Goal: Task Accomplishment & Management: Use online tool/utility

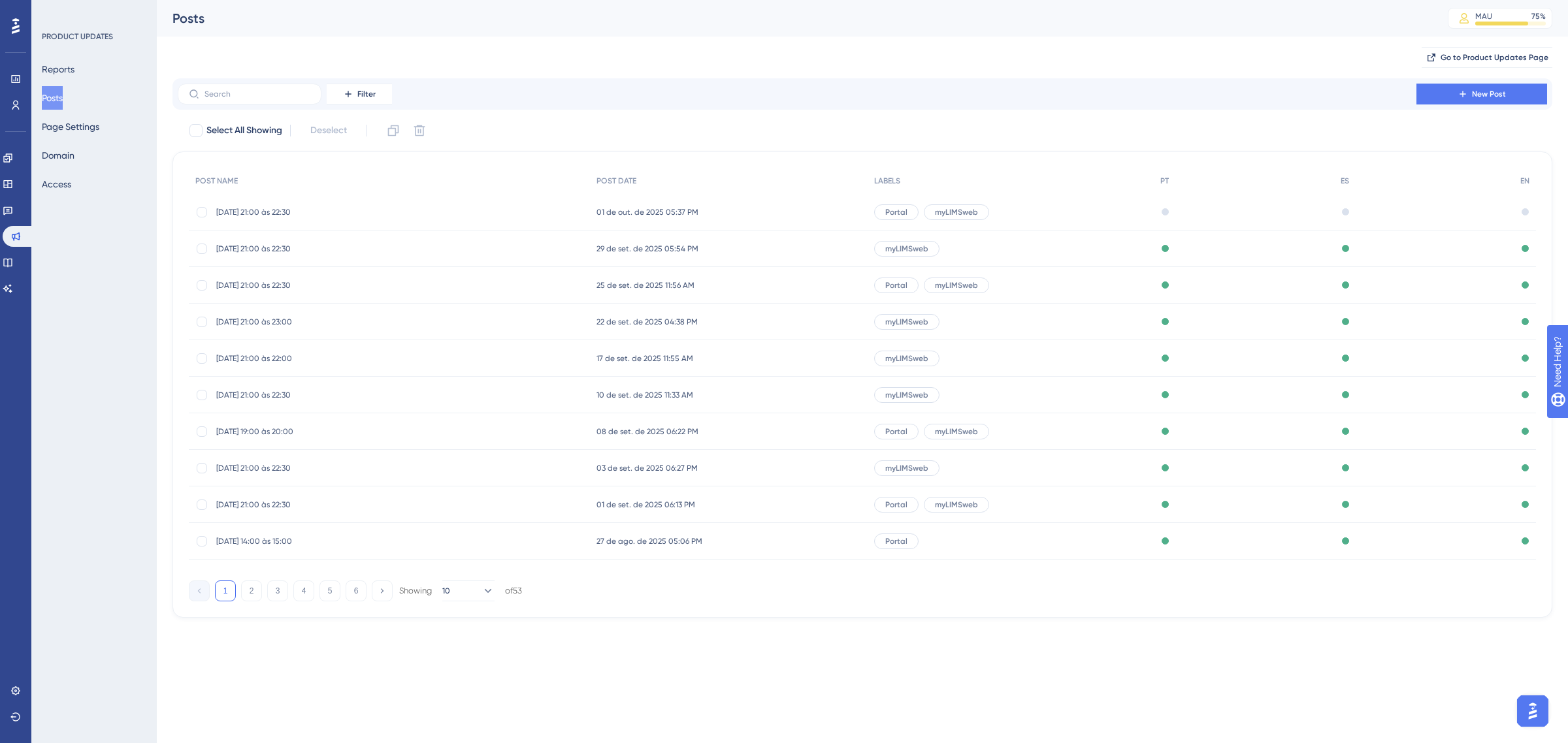
click at [658, 214] on span "01 de out. de 2025 05:37 PM" at bounding box center [647, 212] width 102 height 10
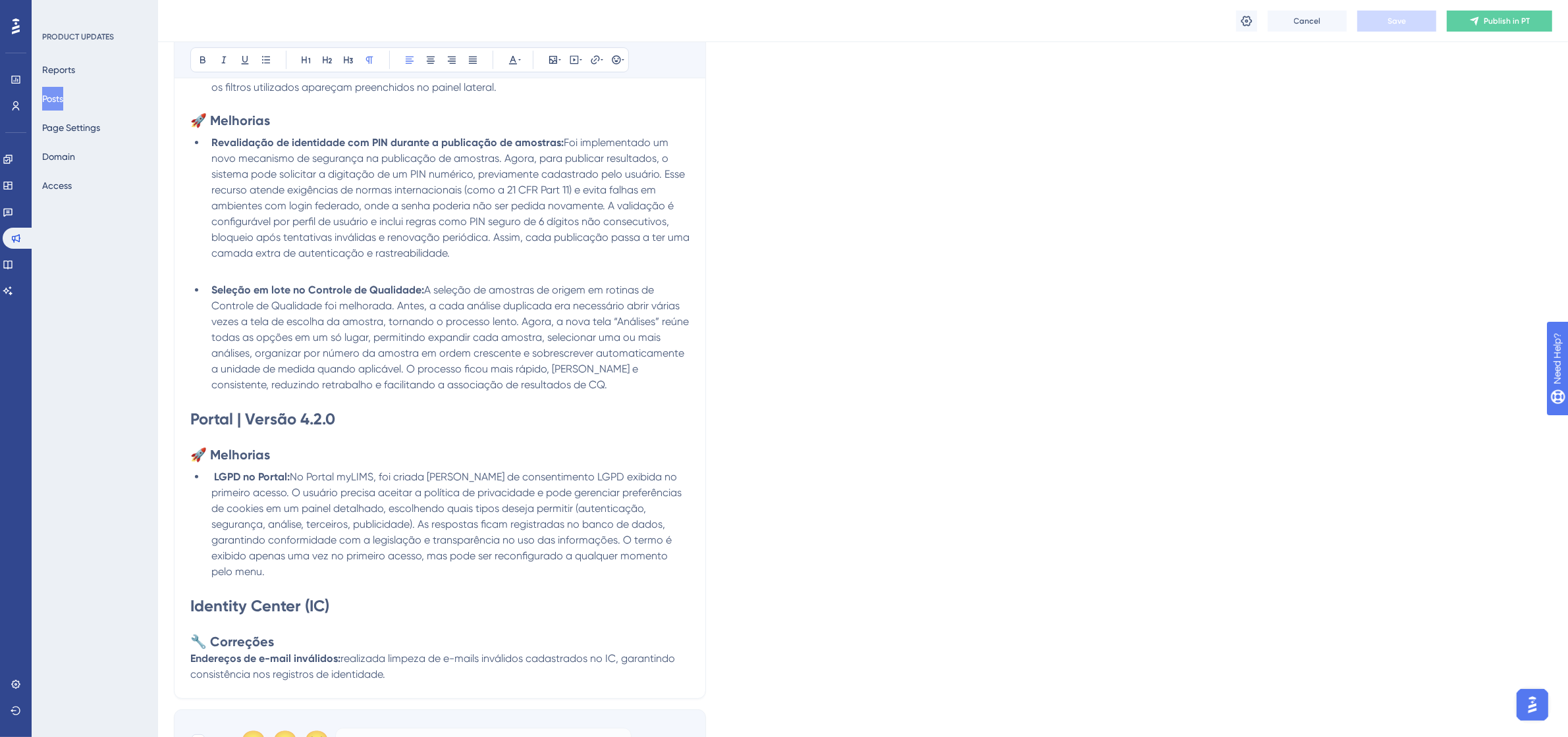
scroll to position [481, 0]
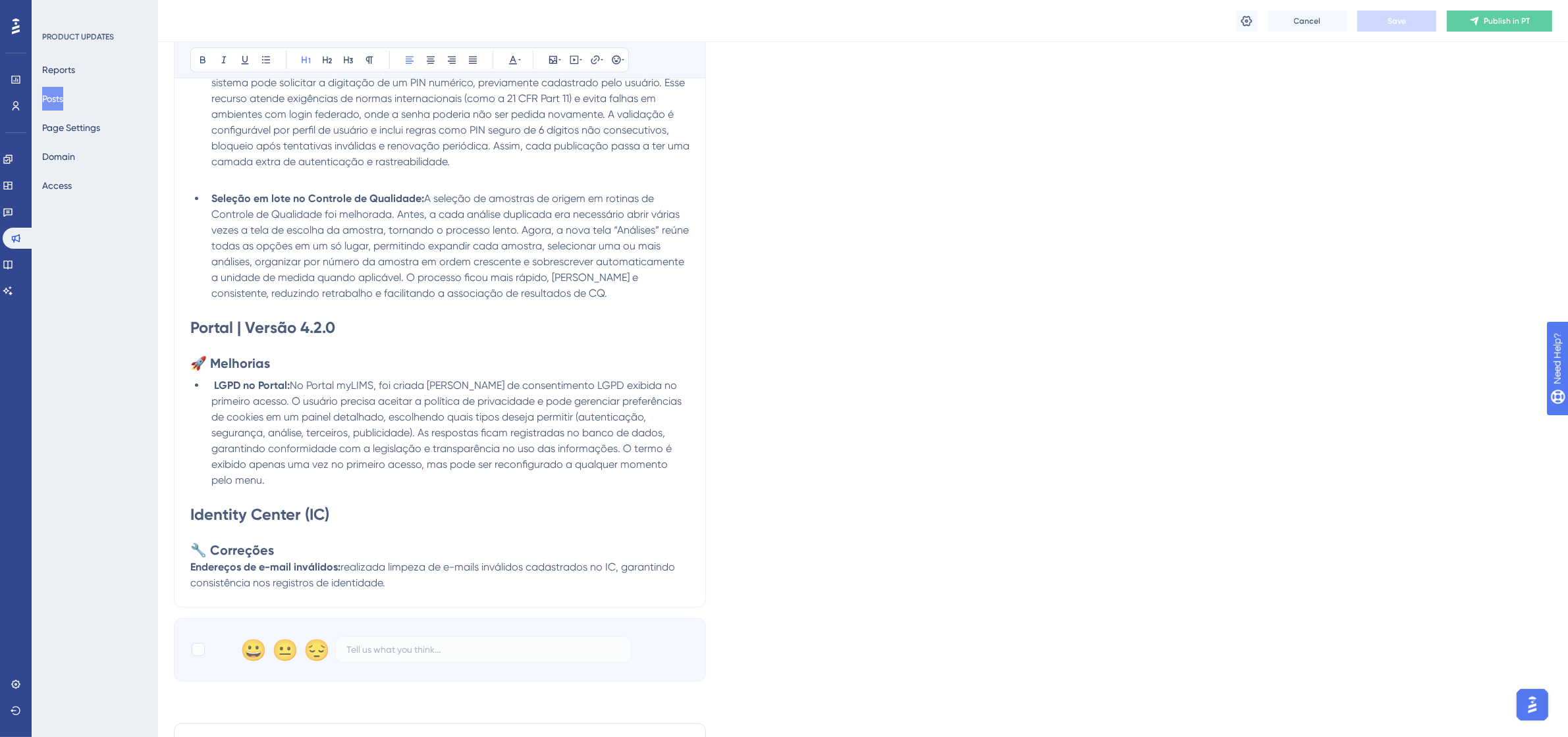
drag, startPoint x: 191, startPoint y: 511, endPoint x: 498, endPoint y: 583, distance: 315.3
click at [498, 583] on div "myLIMSweb | Versão 4.7.428 🔧 Correções Filtro lateral de análises: Na tela de a…" at bounding box center [440, 220] width 499 height 742
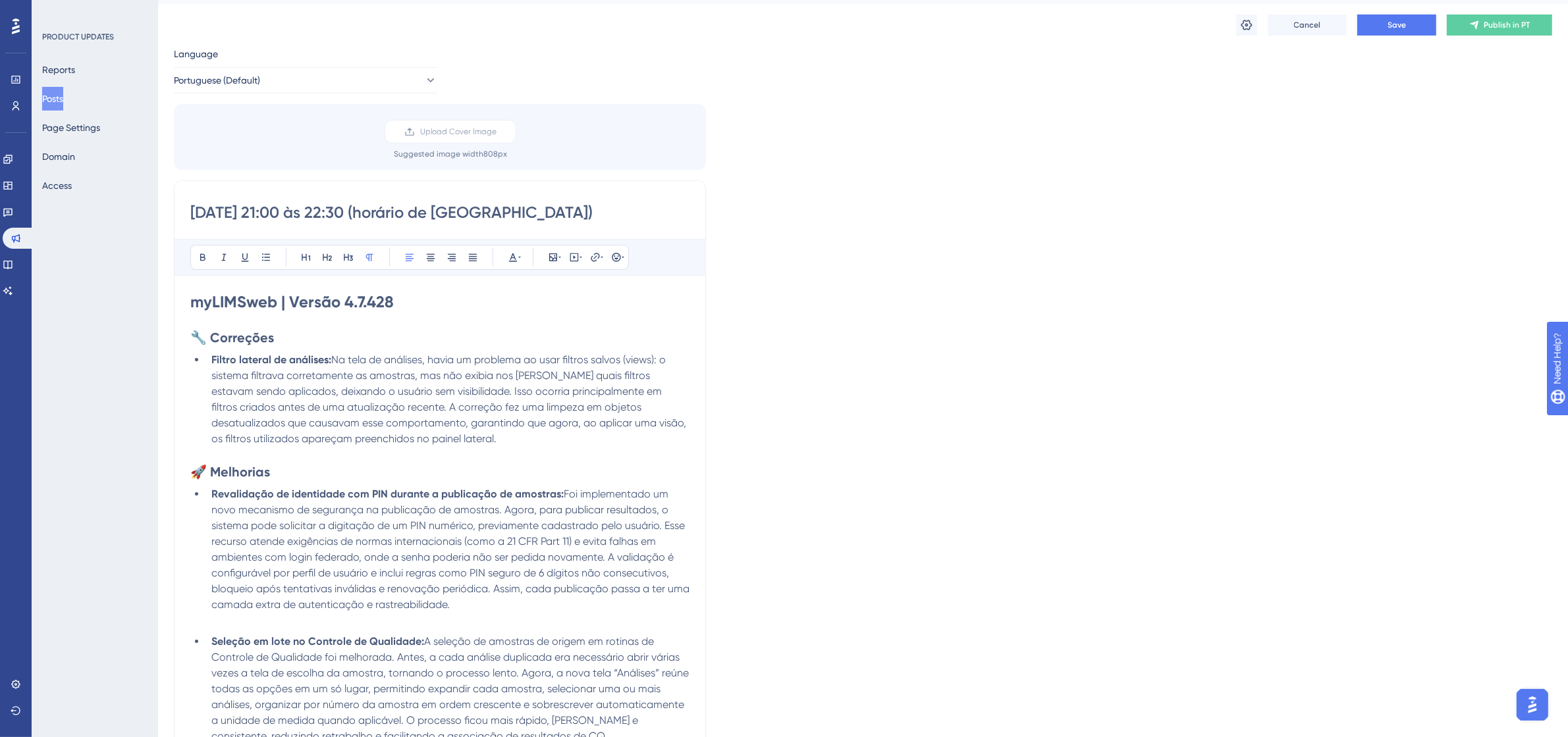
scroll to position [0, 0]
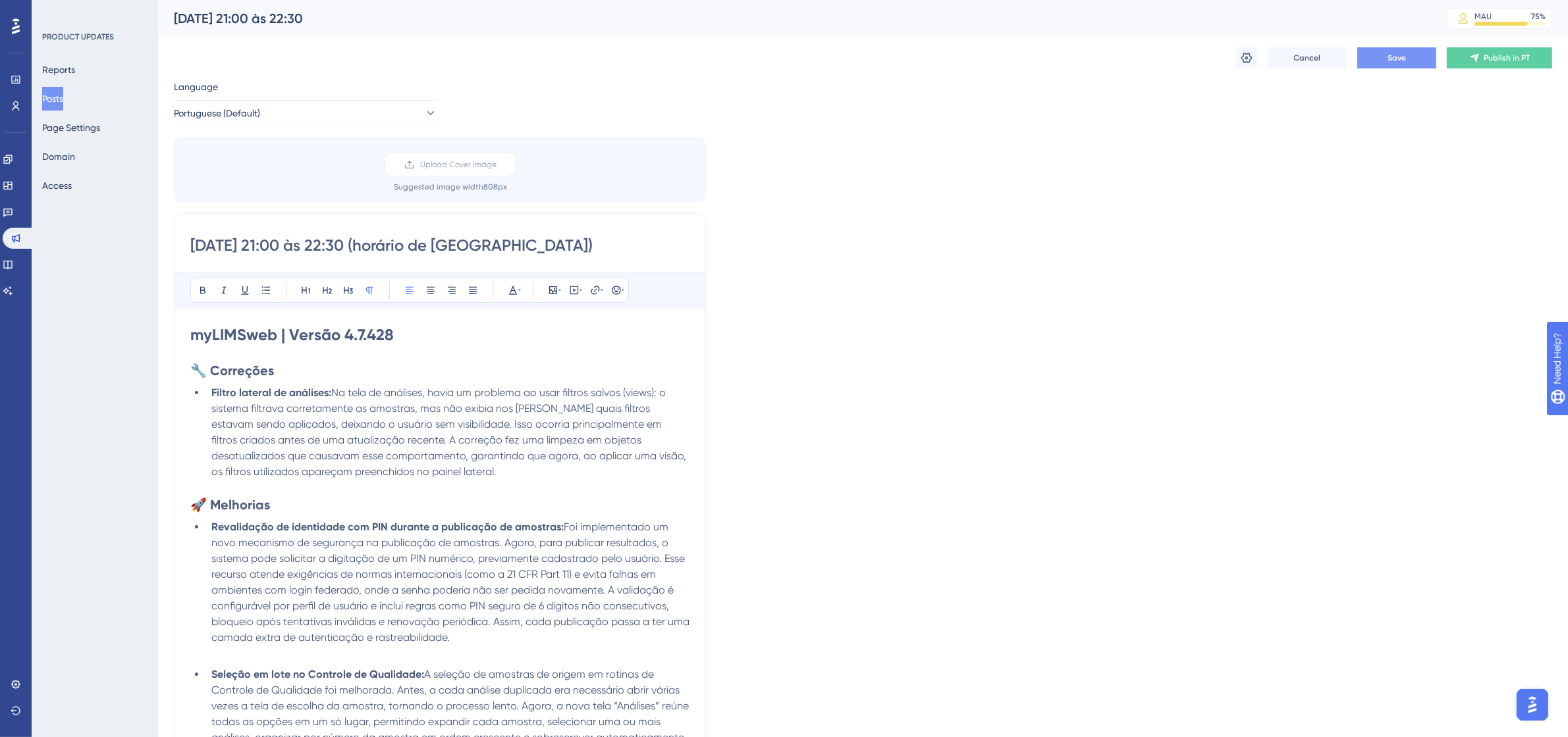
click at [1402, 57] on span "Save" at bounding box center [1397, 58] width 19 height 10
click at [864, 165] on div "Language Portuguese (Default) Upload Cover Image Suggested image width 808 px […" at bounding box center [863, 575] width 1379 height 992
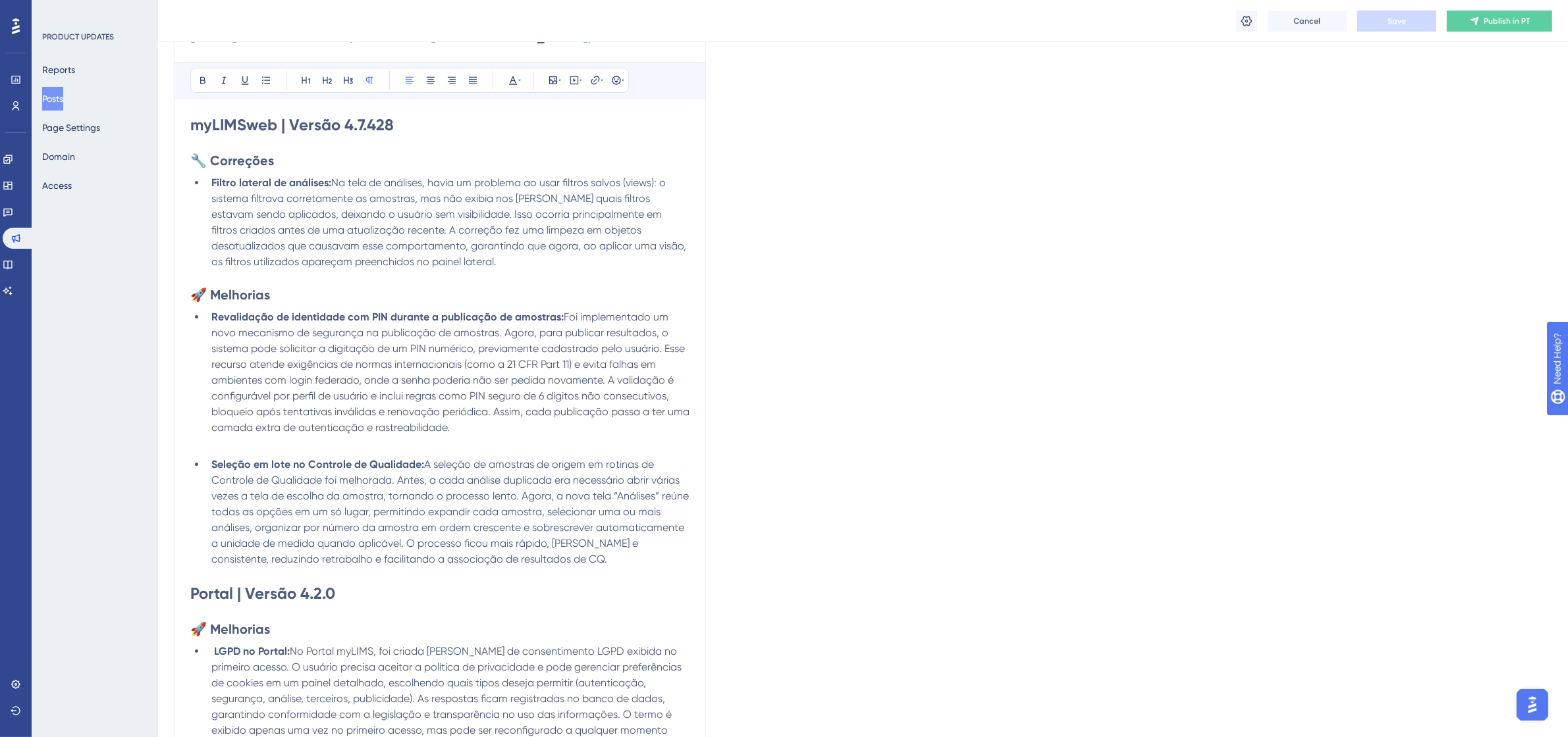
scroll to position [247, 0]
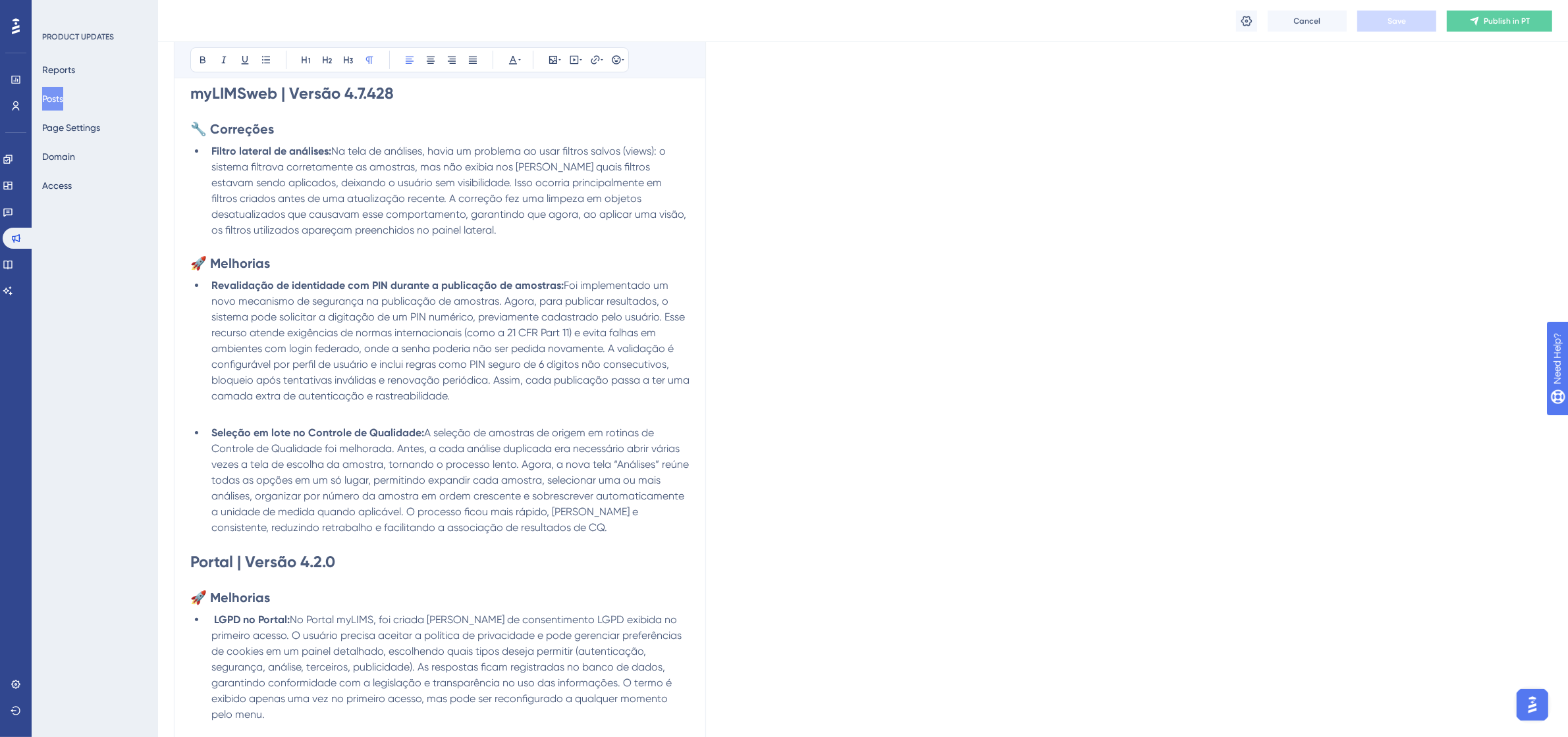
click at [423, 412] on p at bounding box center [440, 412] width 499 height 16
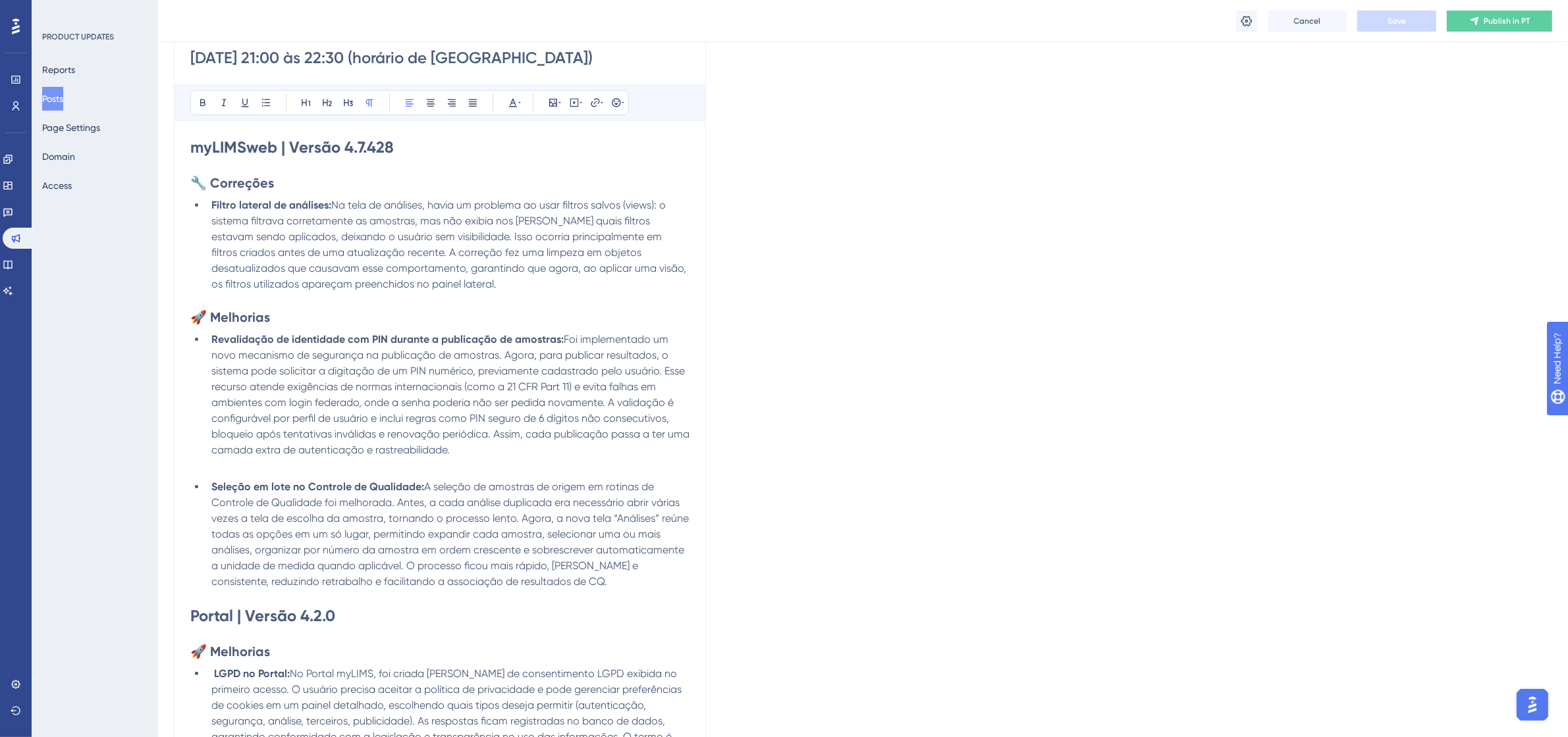
scroll to position [165, 0]
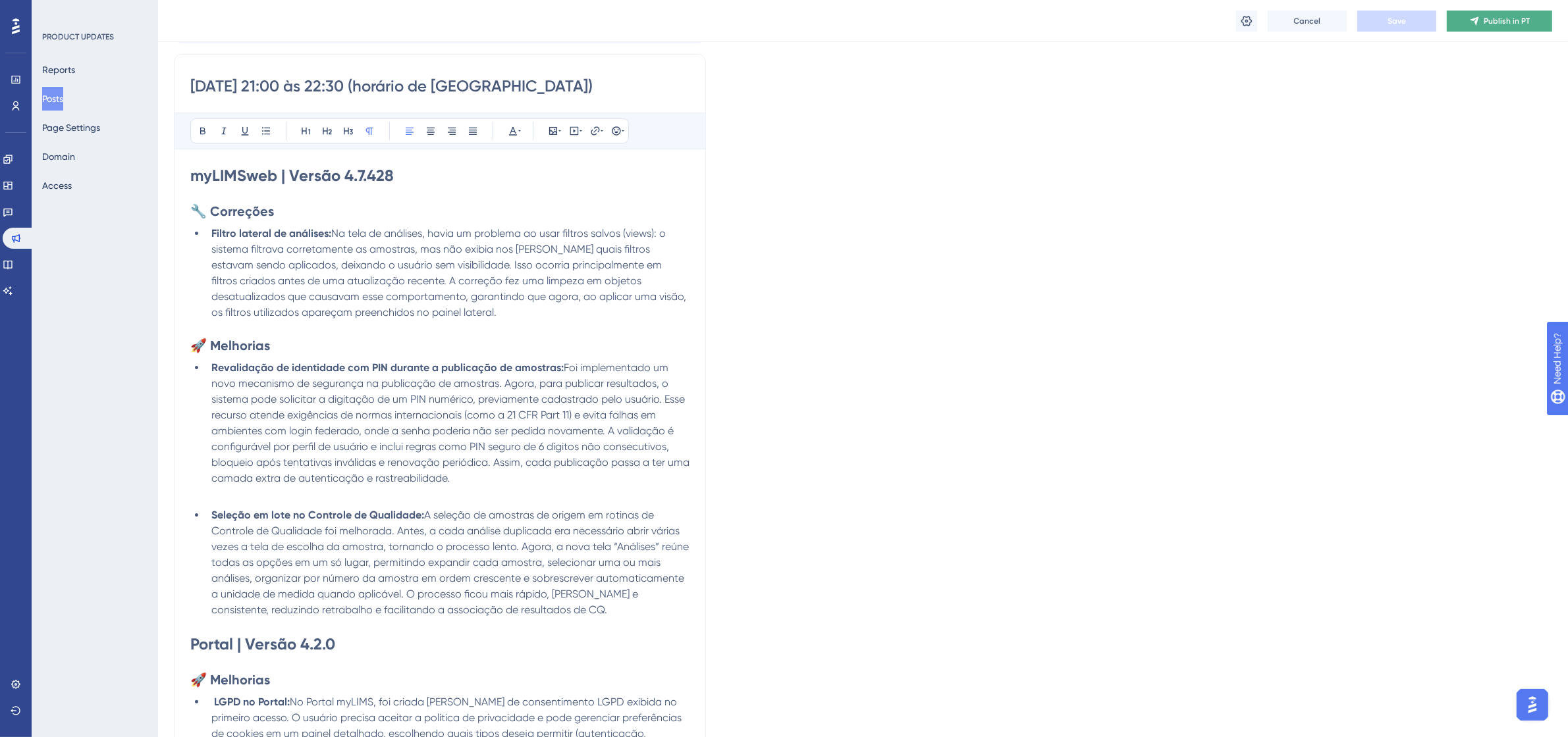
click at [1473, 28] on button "Publish in PT" at bounding box center [1499, 21] width 105 height 21
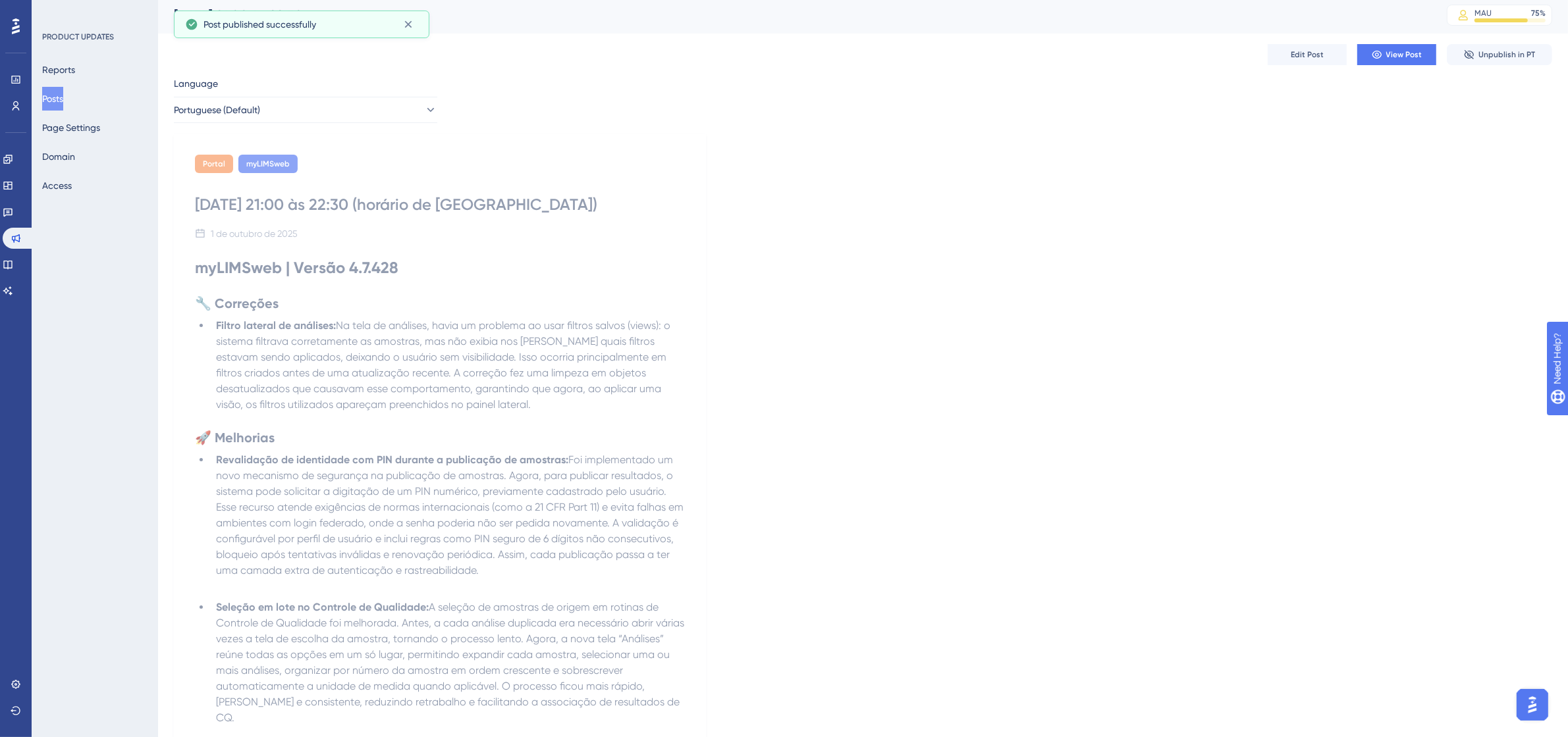
scroll to position [0, 0]
click at [361, 115] on button "Portuguese (Default)" at bounding box center [305, 112] width 264 height 26
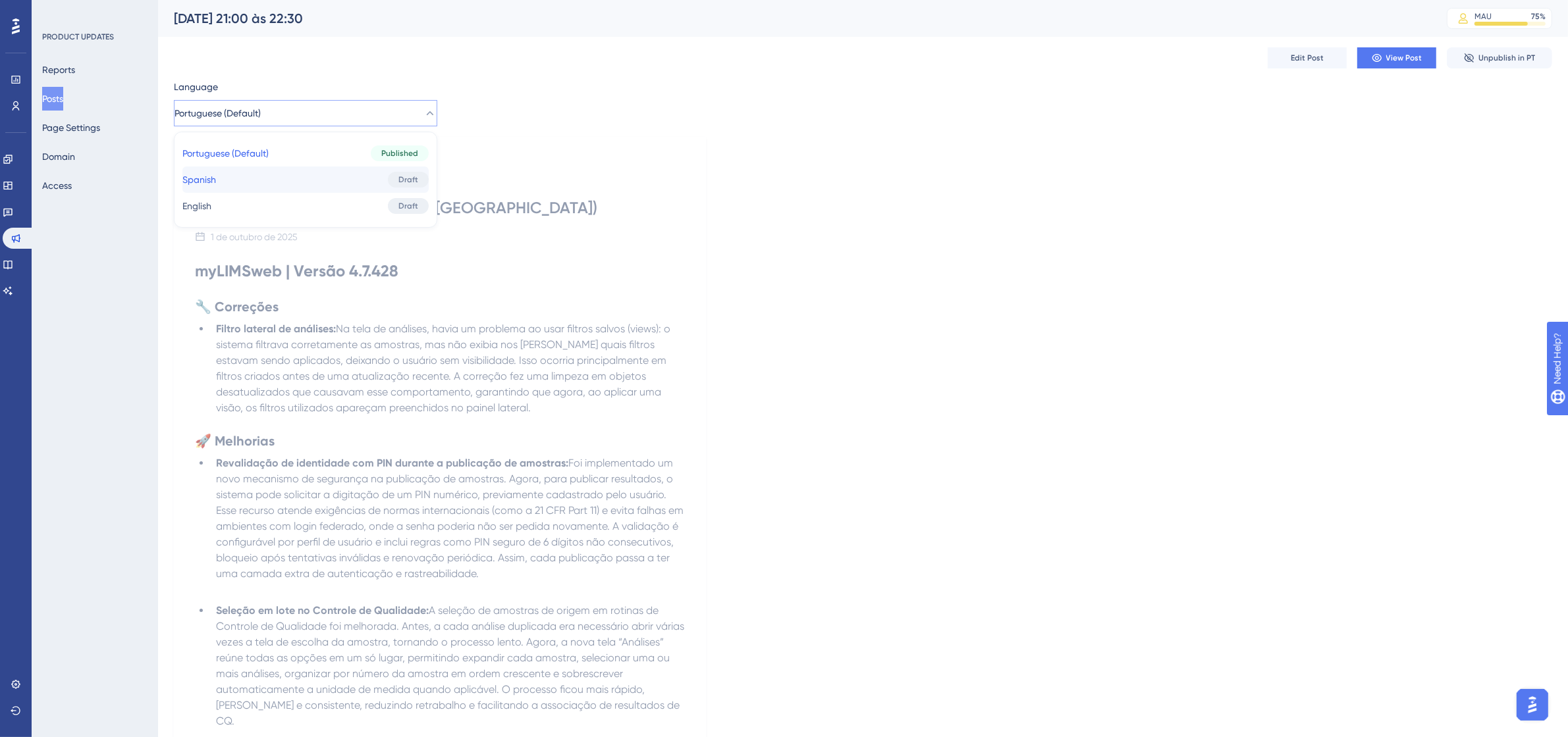
click at [298, 174] on button "Spanish Spanish Draft" at bounding box center [305, 179] width 247 height 26
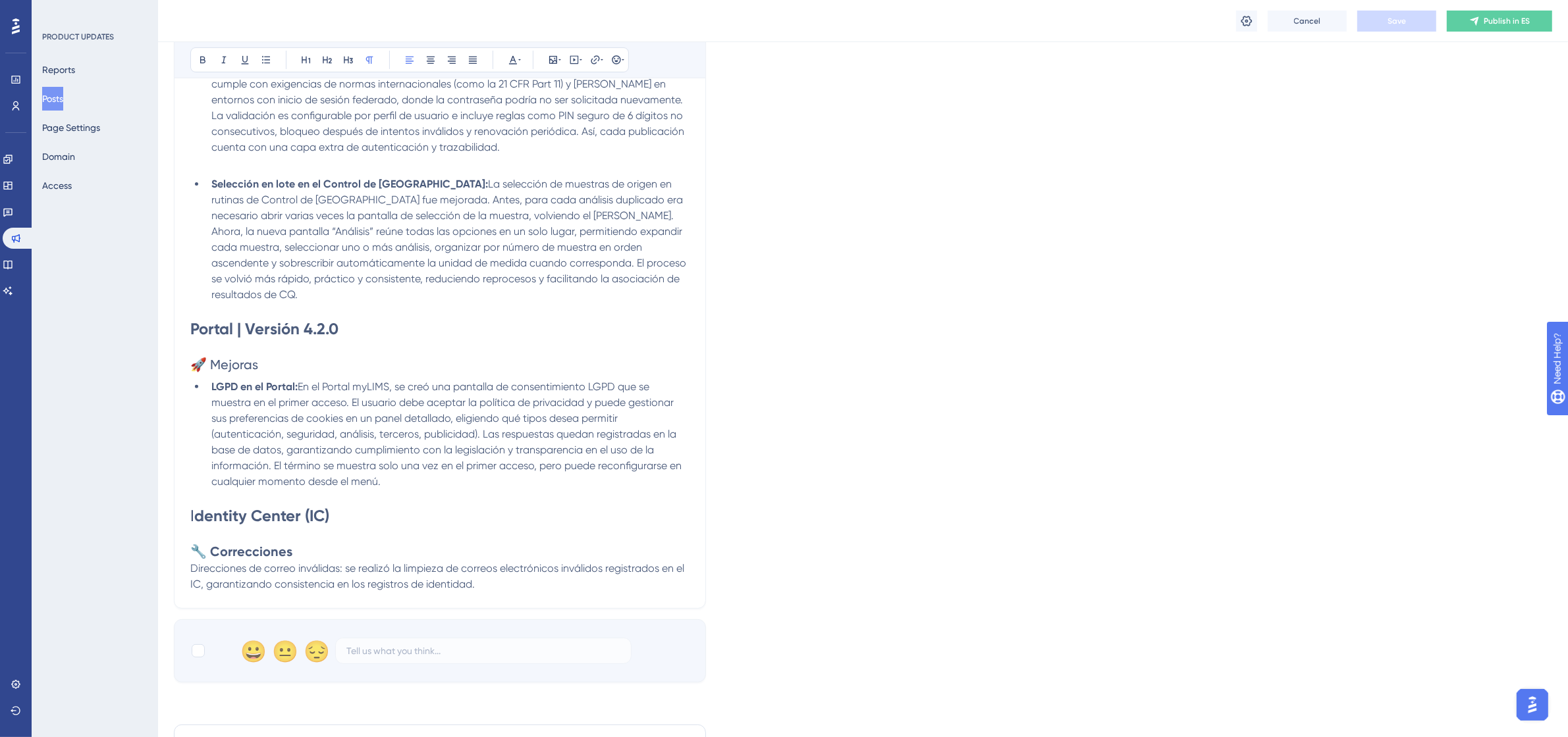
scroll to position [497, 0]
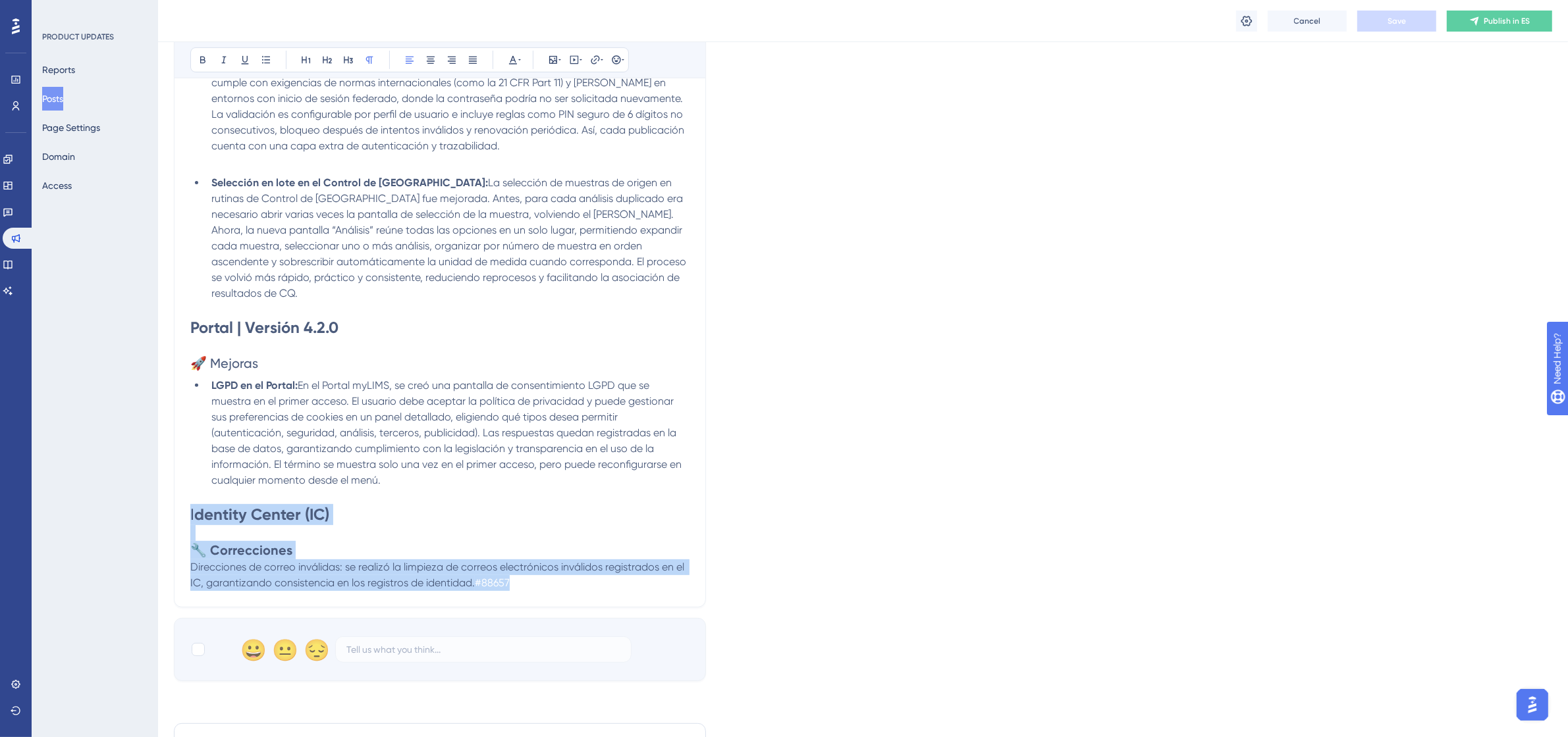
drag, startPoint x: 537, startPoint y: 581, endPoint x: 188, endPoint y: 510, distance: 356.1
click at [188, 510] on div "[DATE] – de 21:00 a 22:30 (UTC-3, Hora de [GEOGRAPHIC_DATA]) Bold Italic Underl…" at bounding box center [439, 165] width 532 height 886
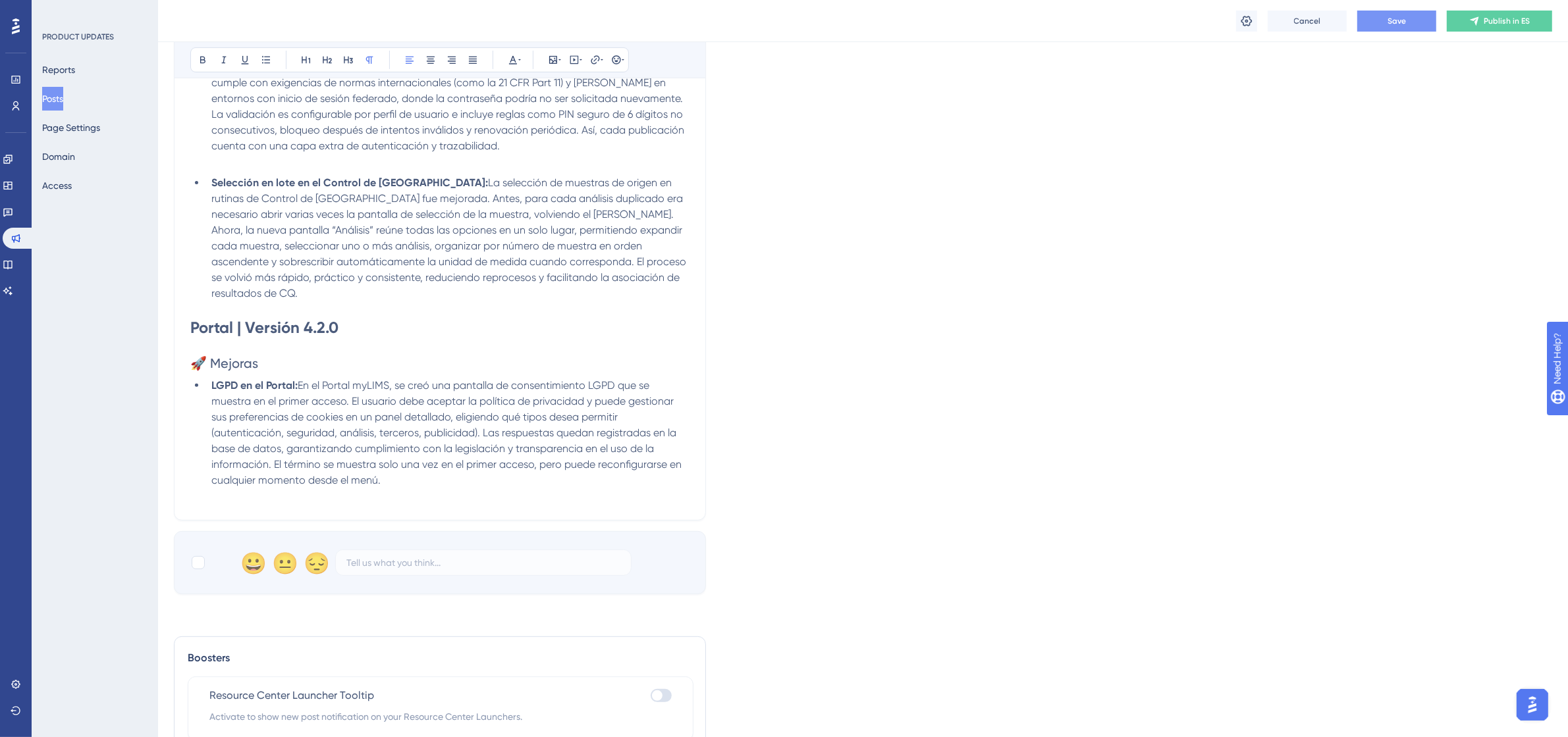
click at [1394, 25] on span "Save" at bounding box center [1397, 21] width 19 height 10
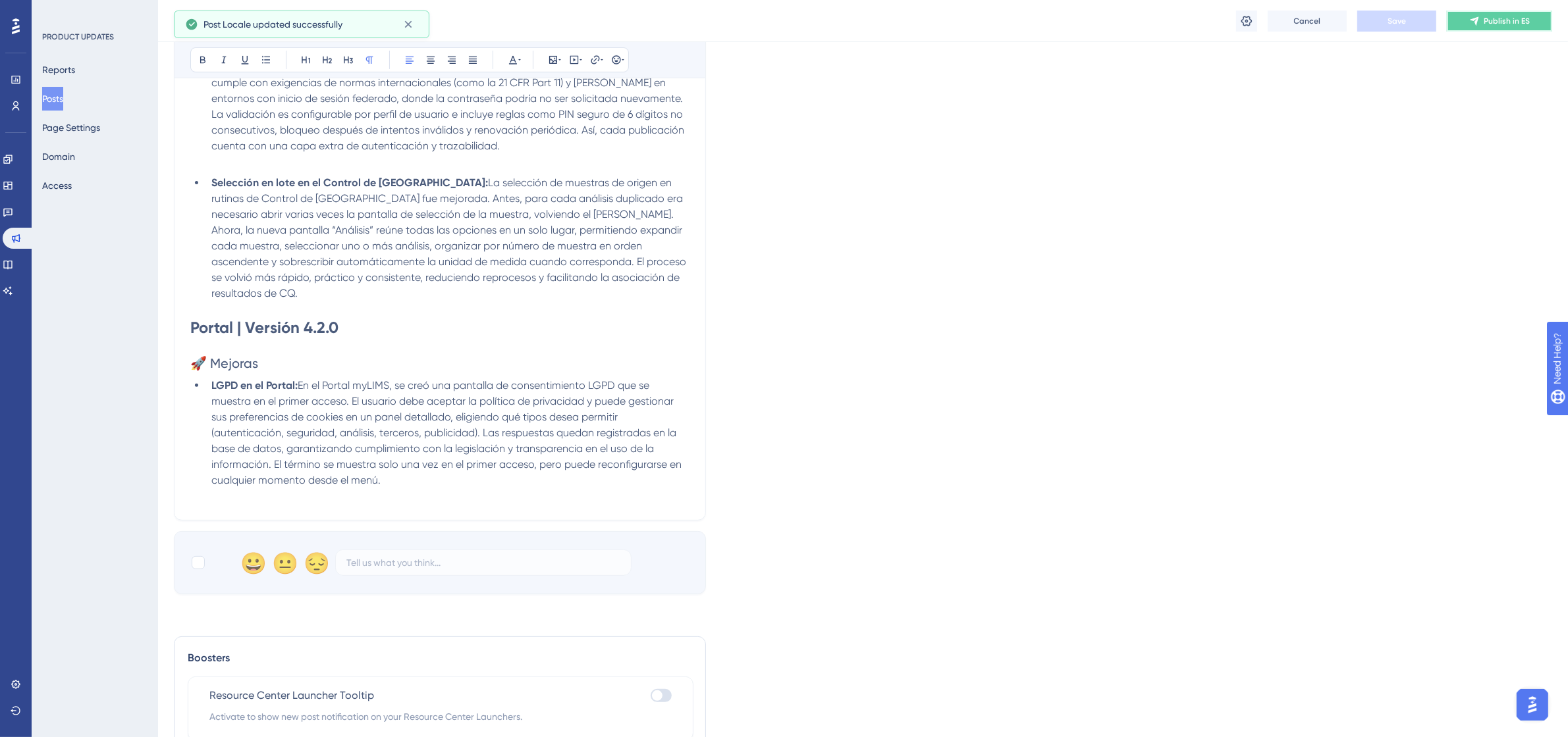
click at [1476, 16] on icon at bounding box center [1475, 21] width 10 height 10
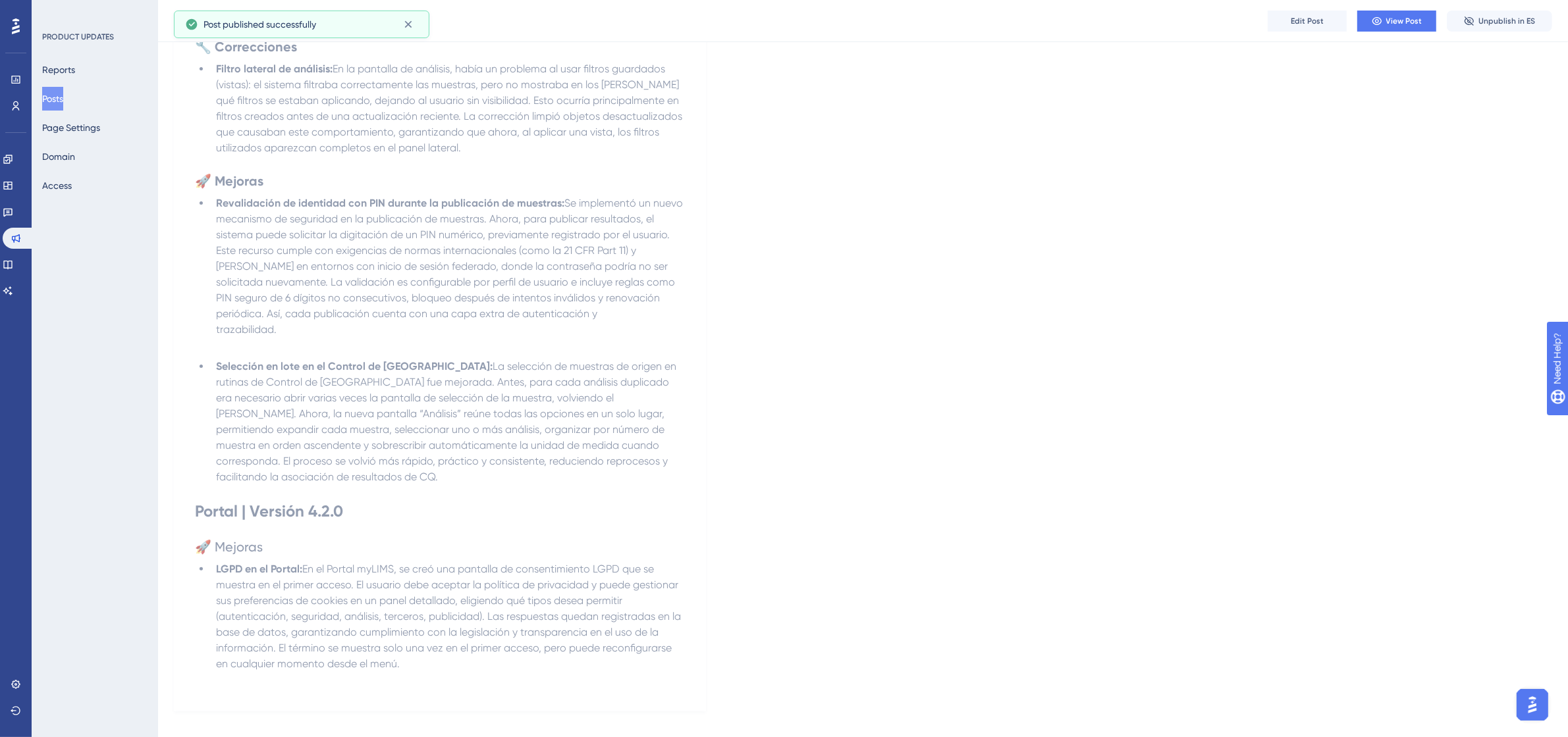
scroll to position [0, 0]
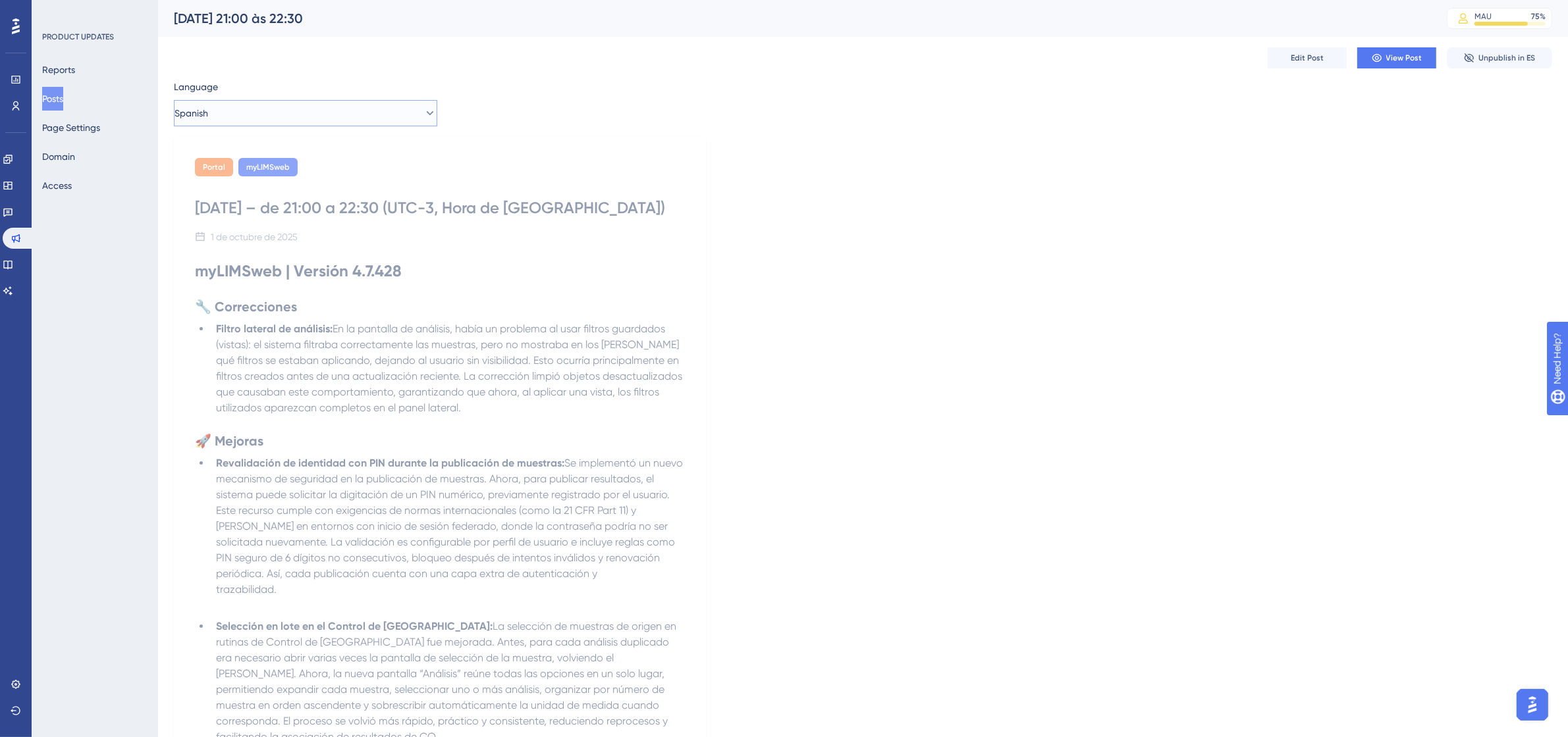
click at [293, 118] on button "Spanish" at bounding box center [305, 112] width 264 height 26
click at [274, 198] on button "English English Draft" at bounding box center [305, 205] width 247 height 26
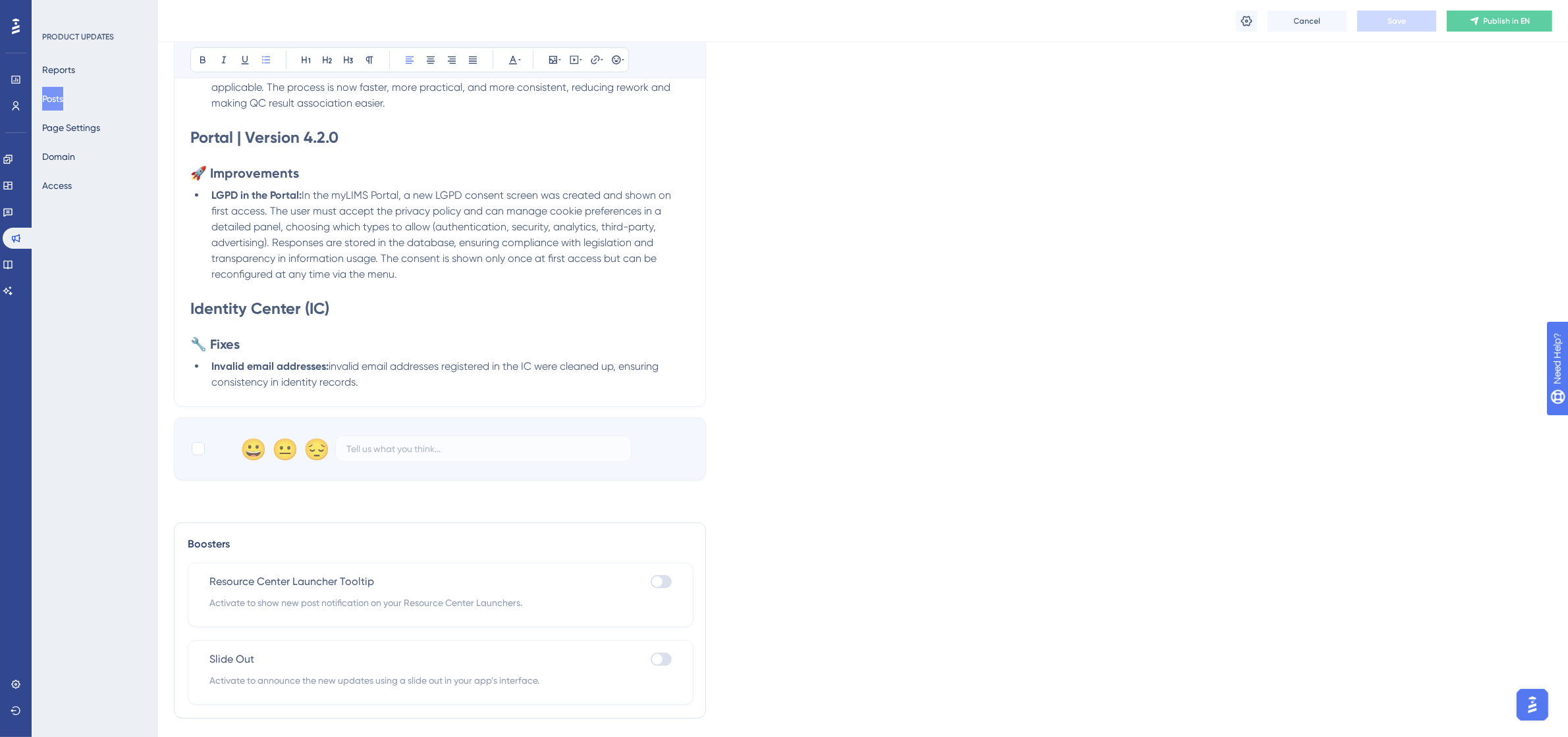
scroll to position [675, 0]
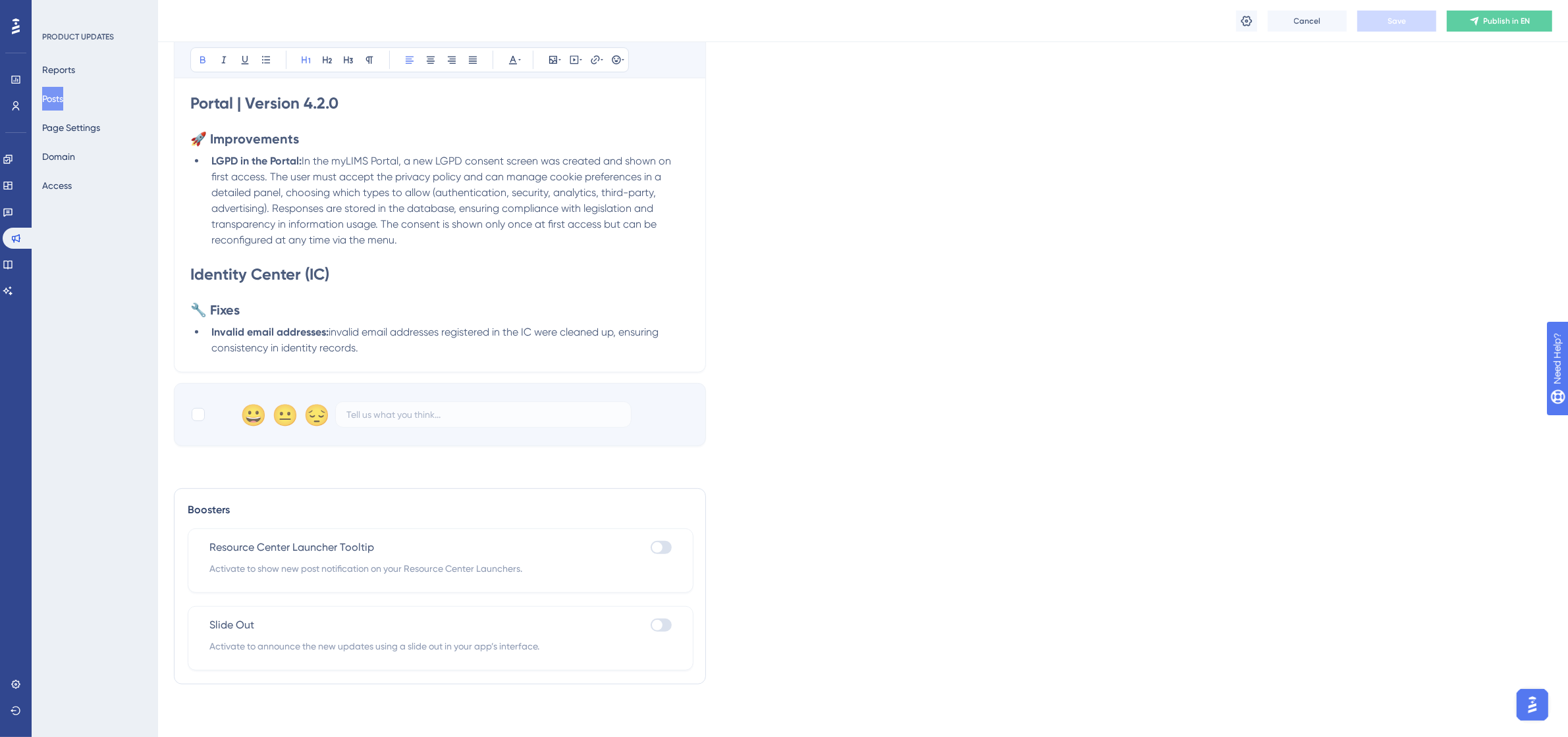
click at [192, 270] on strong "Identity Center (IC)" at bounding box center [260, 274] width 139 height 19
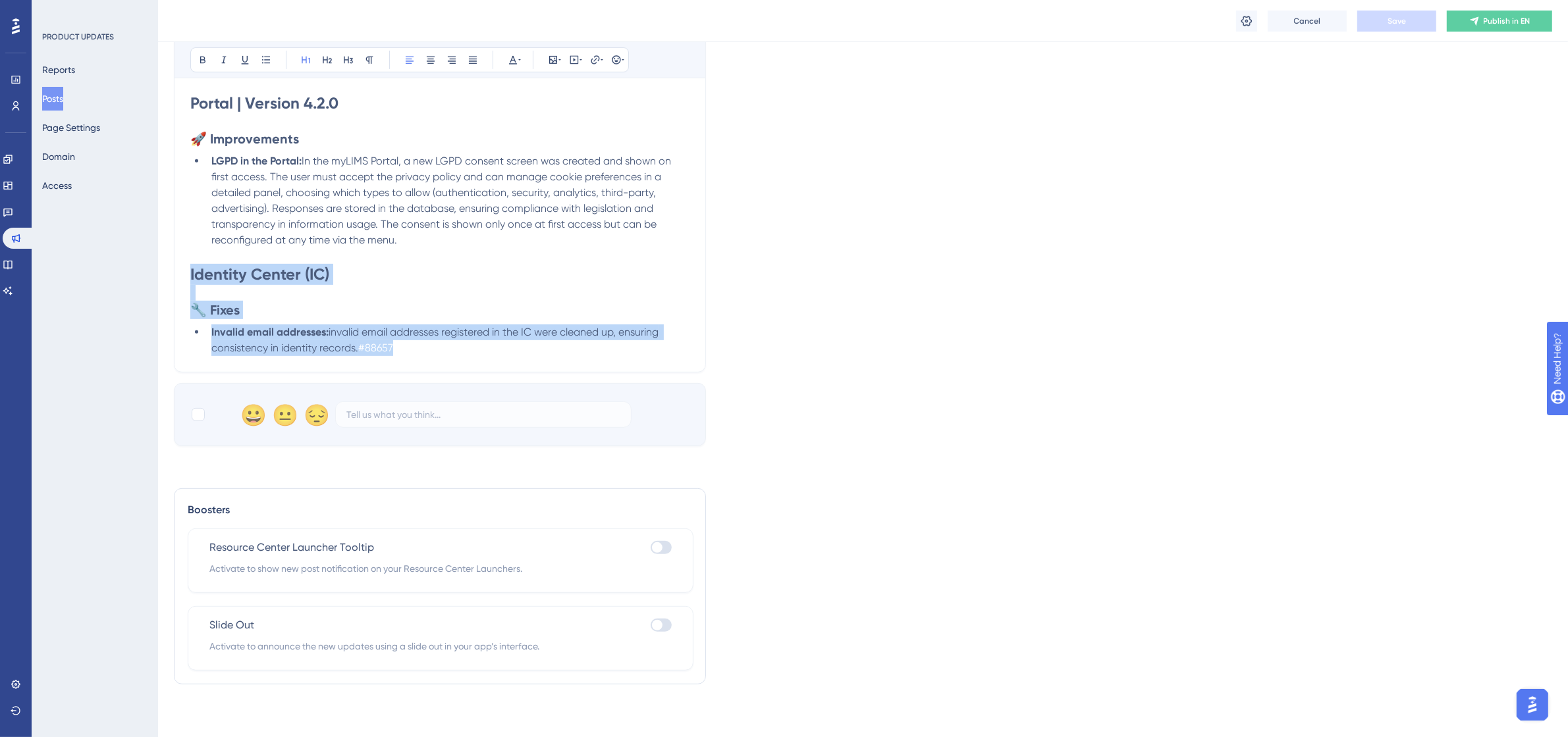
drag, startPoint x: 191, startPoint y: 270, endPoint x: 492, endPoint y: 360, distance: 314.2
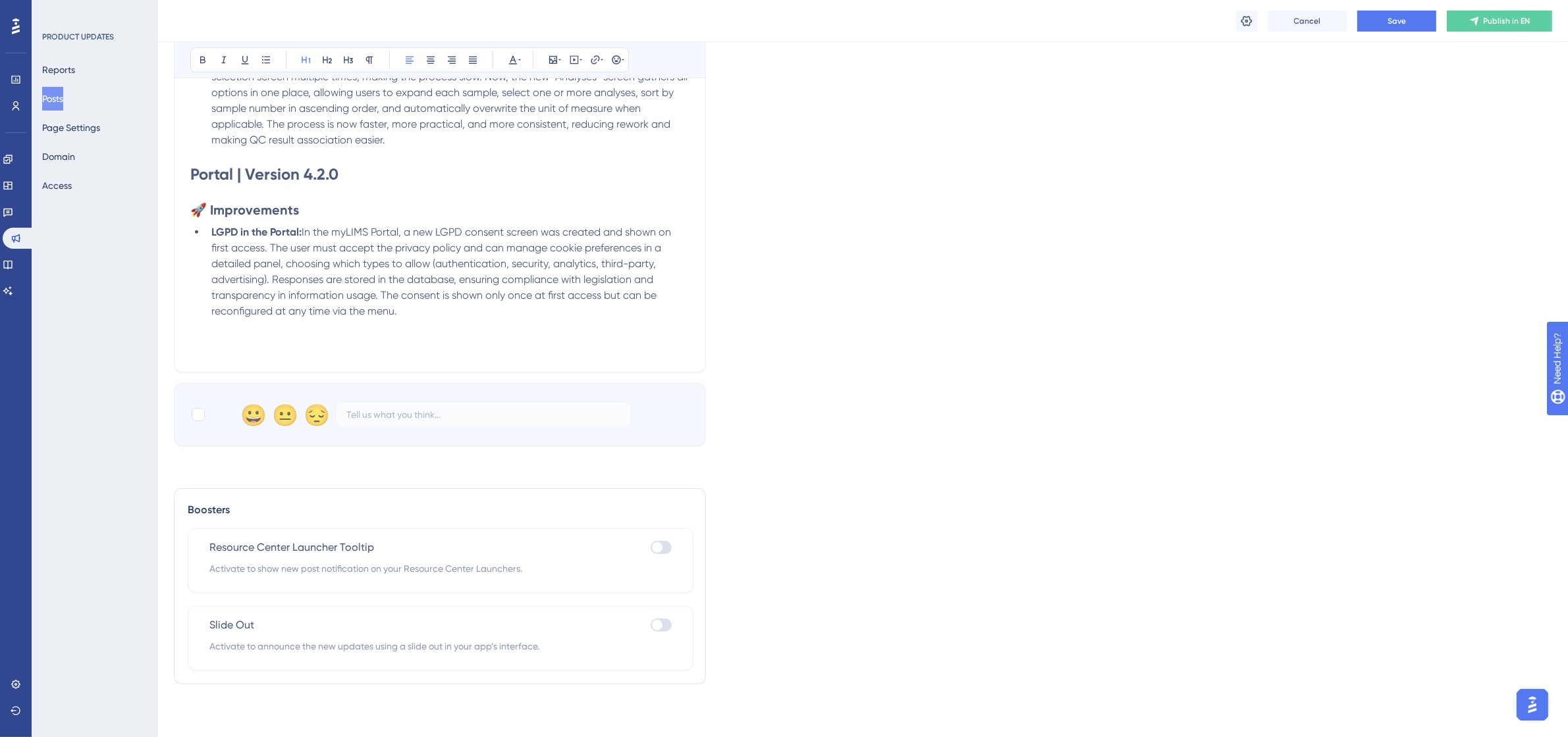
scroll to position [583, 0]
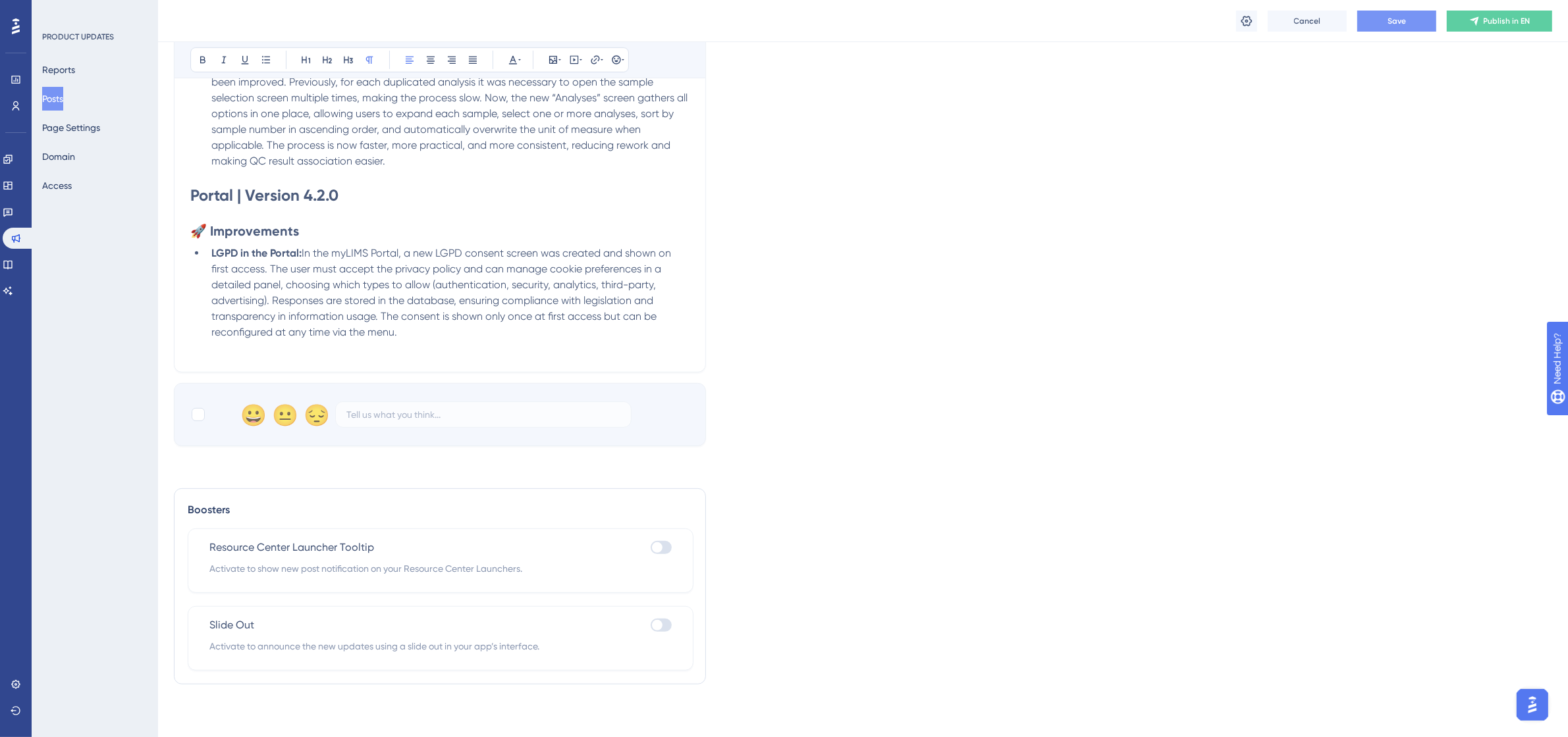
click at [1411, 30] on button "Save" at bounding box center [1397, 21] width 79 height 21
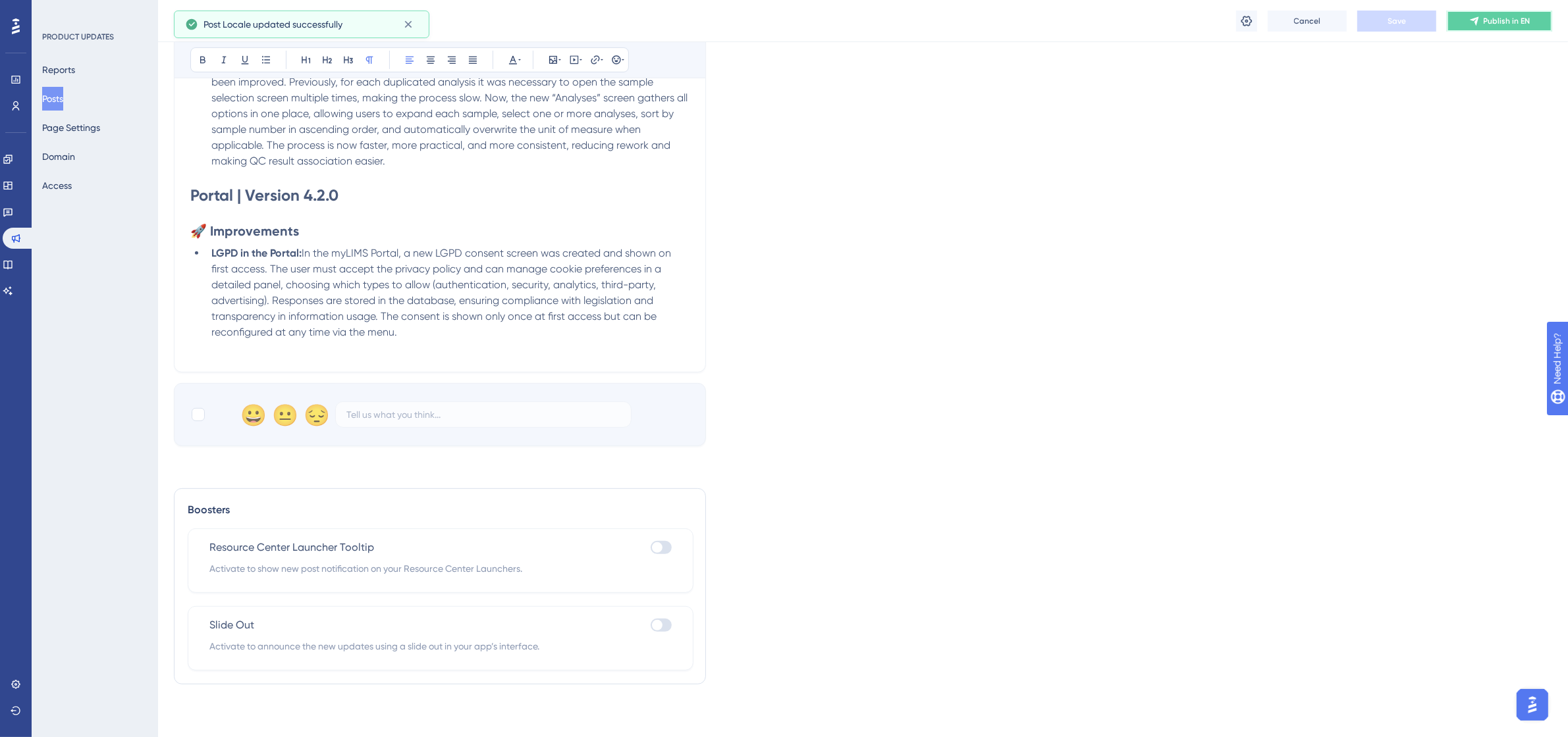
click at [1457, 20] on button "Publish in EN" at bounding box center [1499, 21] width 105 height 21
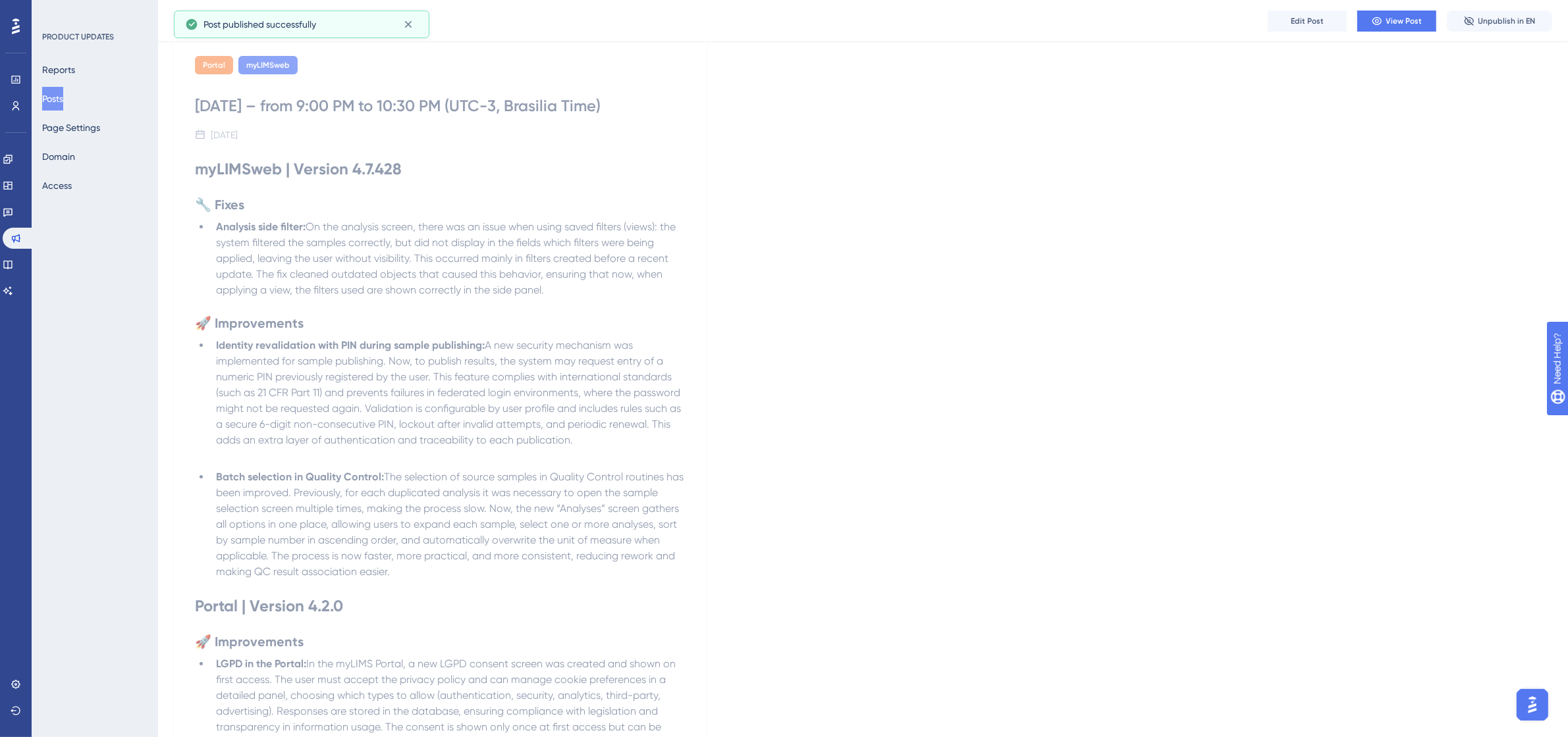
scroll to position [0, 0]
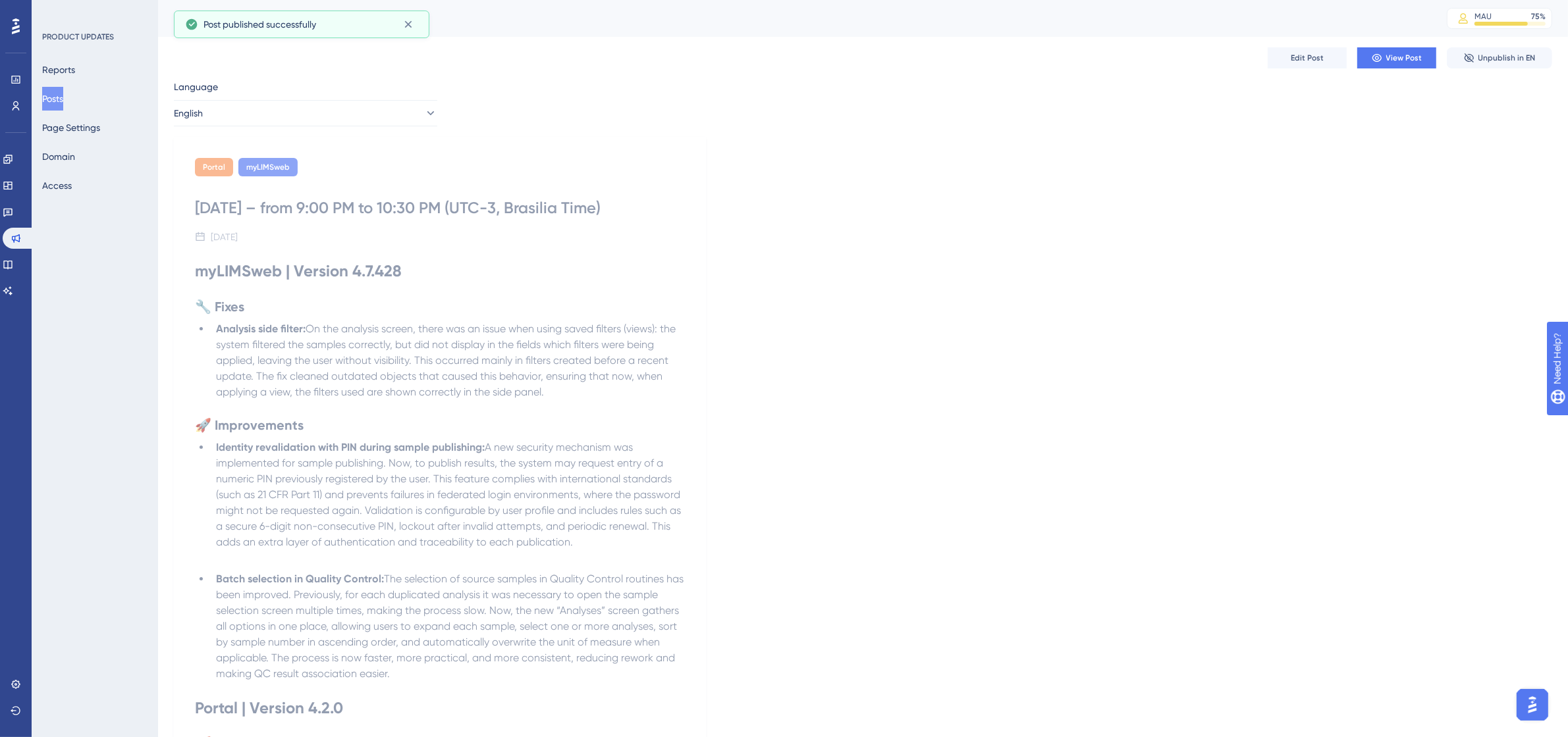
click at [123, 235] on div "PRODUCT UPDATES Reports Posts Page Settings Domain Access" at bounding box center [95, 368] width 127 height 737
click at [835, 193] on div "Portal myLIMSweb [DATE] – from 9:00 PM to 10:30 PM (UTC-3, Brasilia Time) [DATE…" at bounding box center [863, 514] width 1379 height 756
click at [112, 303] on div "PRODUCT UPDATES Reports Posts Page Settings Domain Access" at bounding box center [95, 368] width 127 height 737
click at [839, 270] on div "Portal myLIMSweb [DATE] – from 9:00 PM to 10:30 PM (UTC-3, Brasilia Time) [DATE…" at bounding box center [863, 514] width 1379 height 756
click at [483, 469] on span "A new security mechanism was implemented for sample publishing. Now, to publish…" at bounding box center [450, 494] width 468 height 107
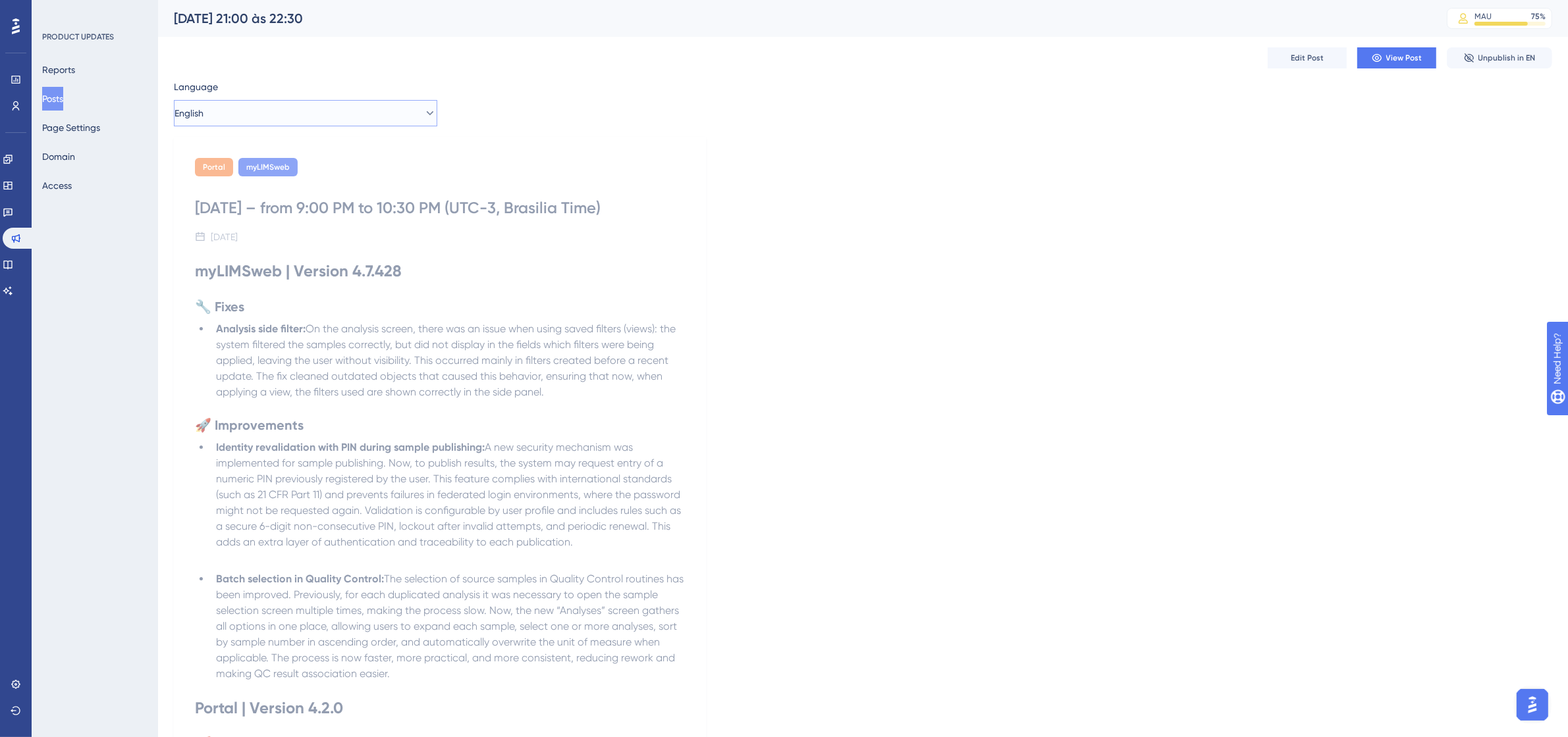
click at [246, 106] on button "English" at bounding box center [305, 112] width 264 height 26
click at [235, 153] on span "Portuguese (Default)" at bounding box center [226, 153] width 86 height 16
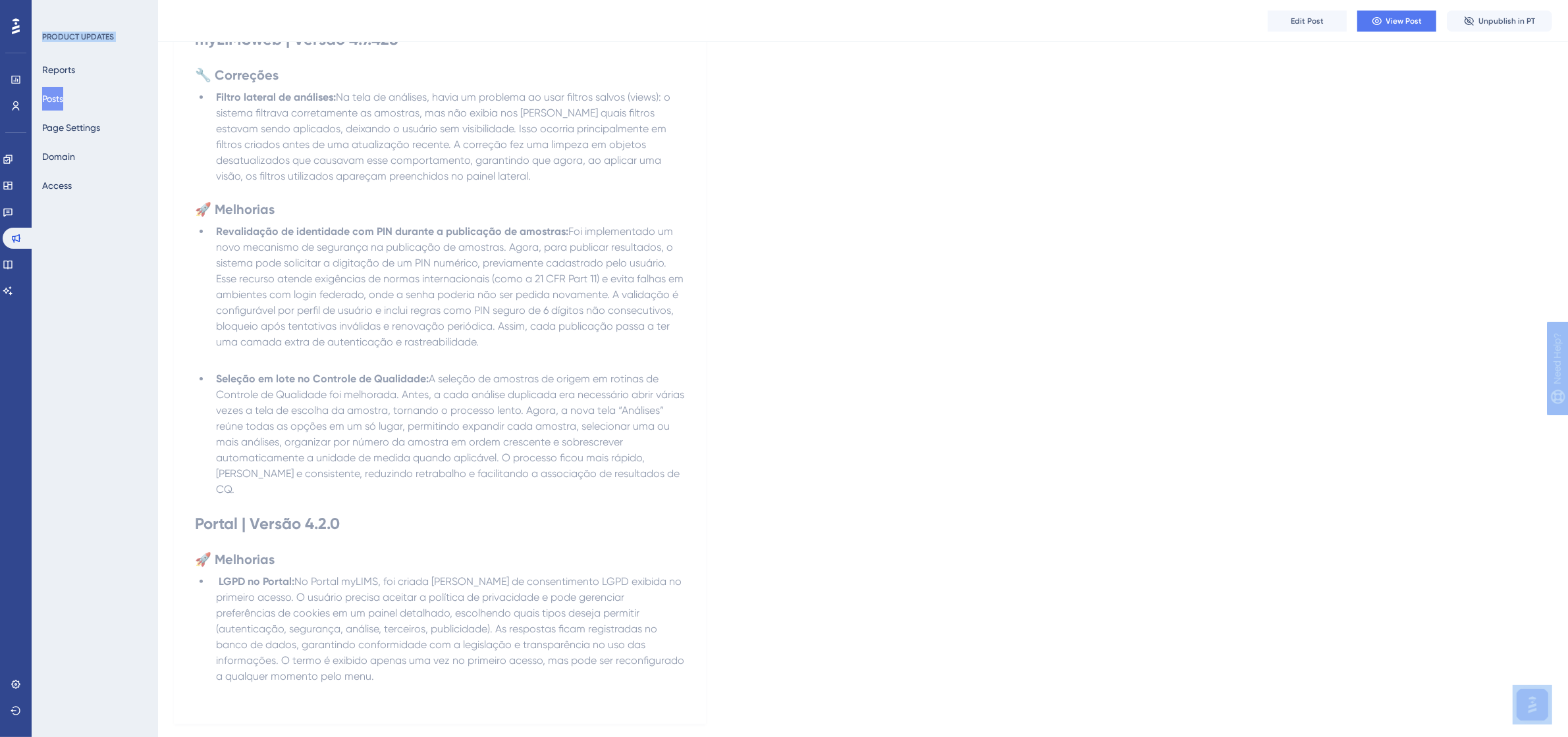
scroll to position [250, 0]
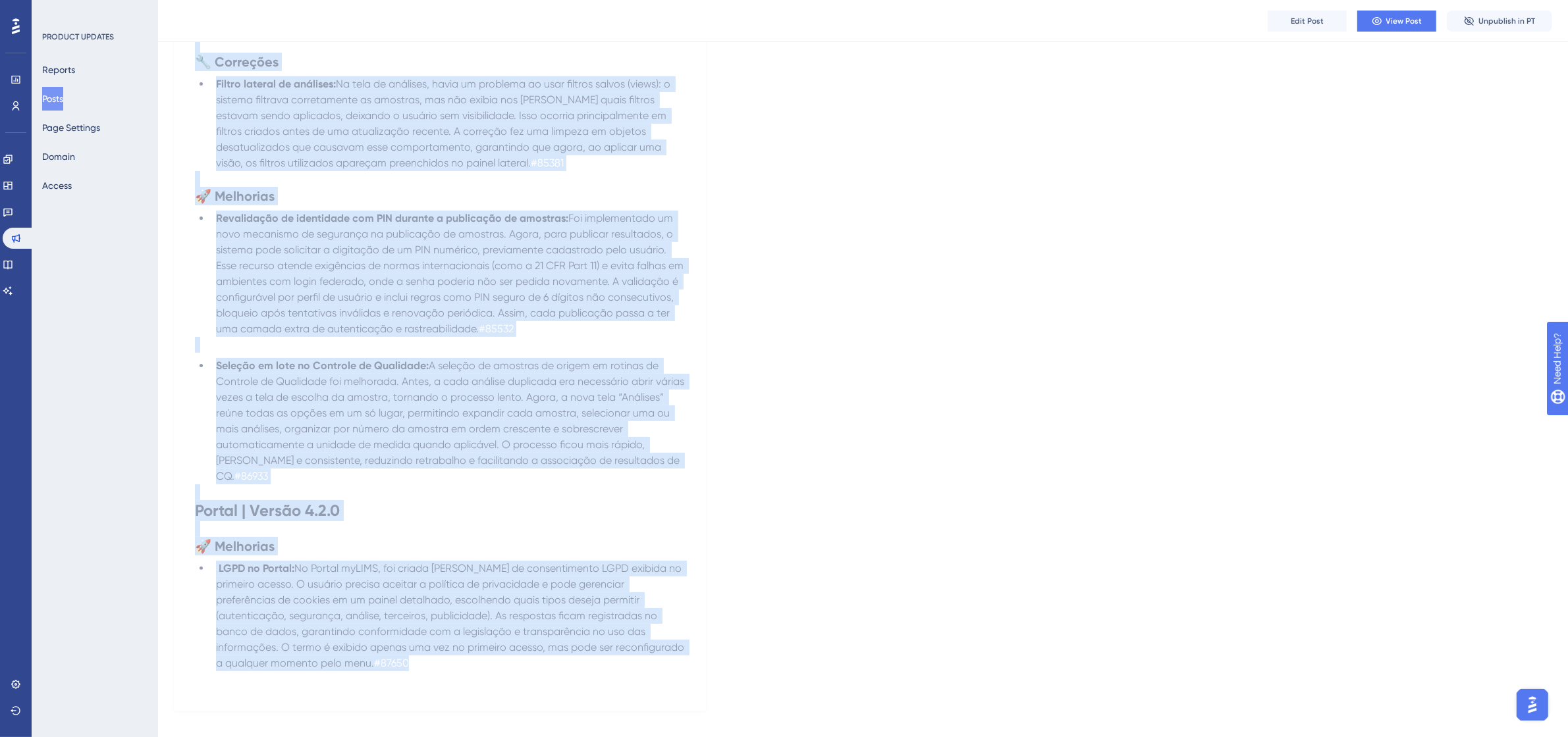
drag, startPoint x: 191, startPoint y: 267, endPoint x: 484, endPoint y: 650, distance: 482.2
click at [484, 650] on div "Portal myLIMSweb [DATE] 21:00 às 22:30 (horário de [GEOGRAPHIC_DATA]) 1 de outu…" at bounding box center [439, 302] width 532 height 819
copy div "loREMIpsu | Dolors 1.0.600 🔧 Ametconse Adipis elitsed do eiusmodt: In utla et d…"
click at [14, 98] on link at bounding box center [16, 106] width 10 height 21
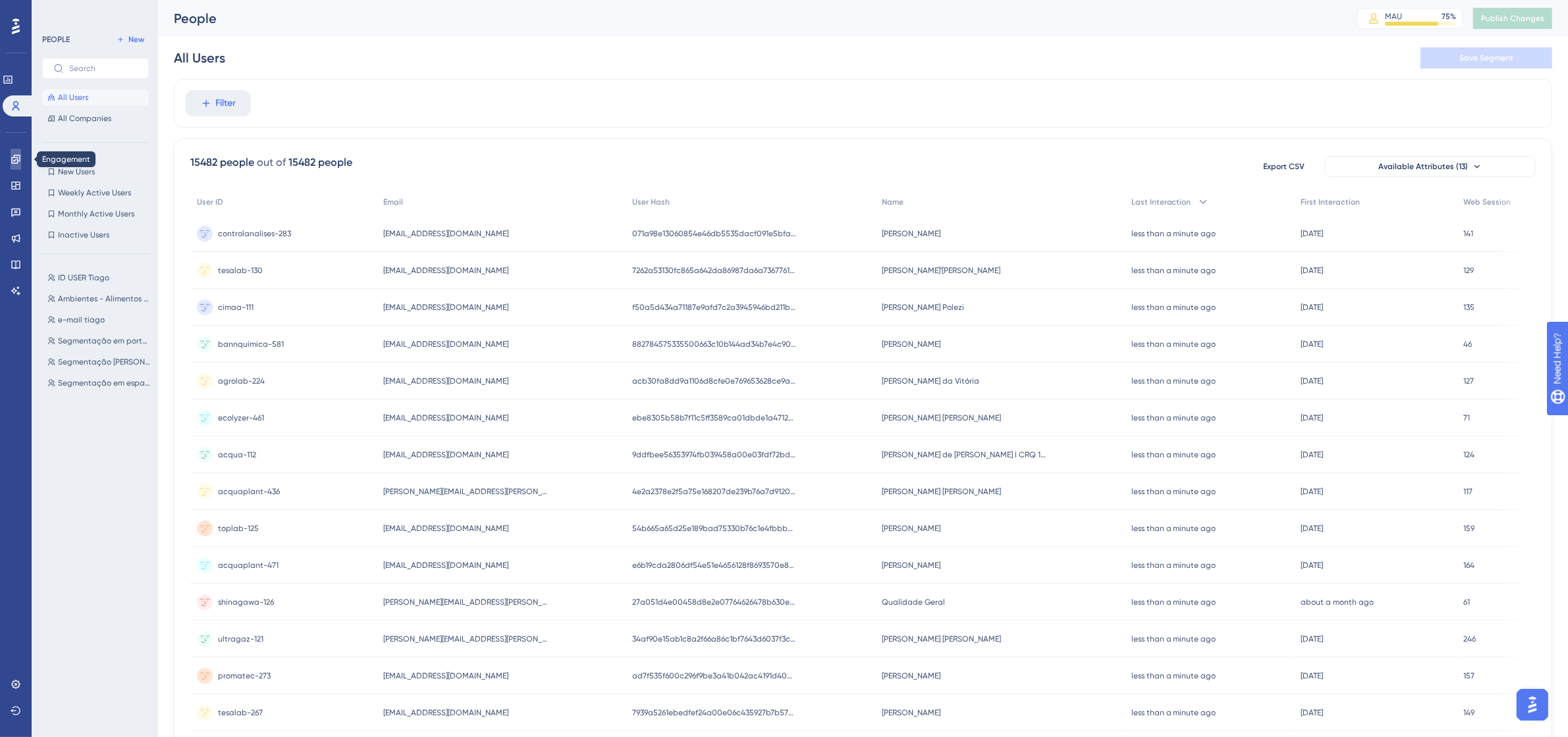
click at [11, 159] on icon at bounding box center [15, 159] width 8 height 8
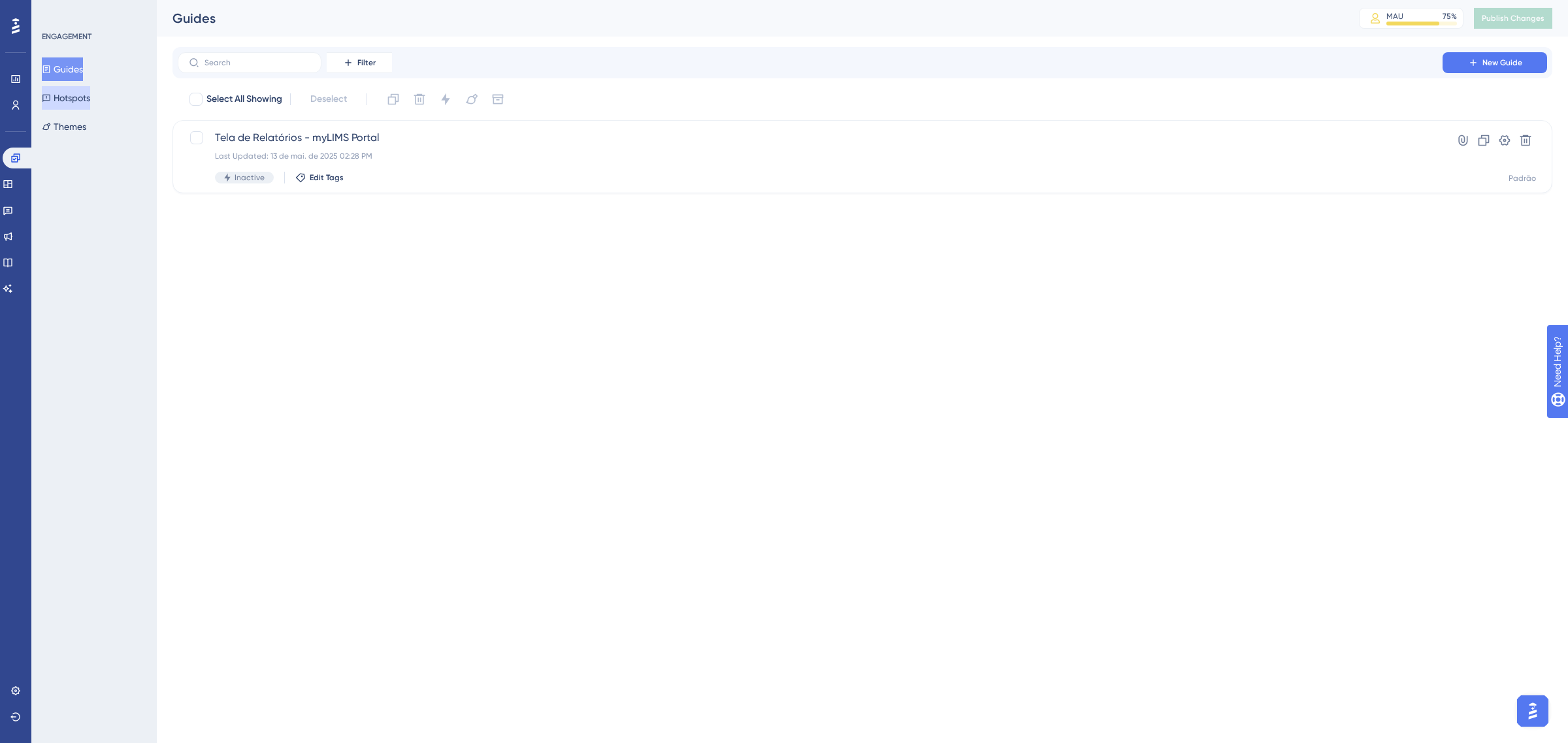
click at [60, 99] on button "Hotspots" at bounding box center [66, 98] width 48 height 24
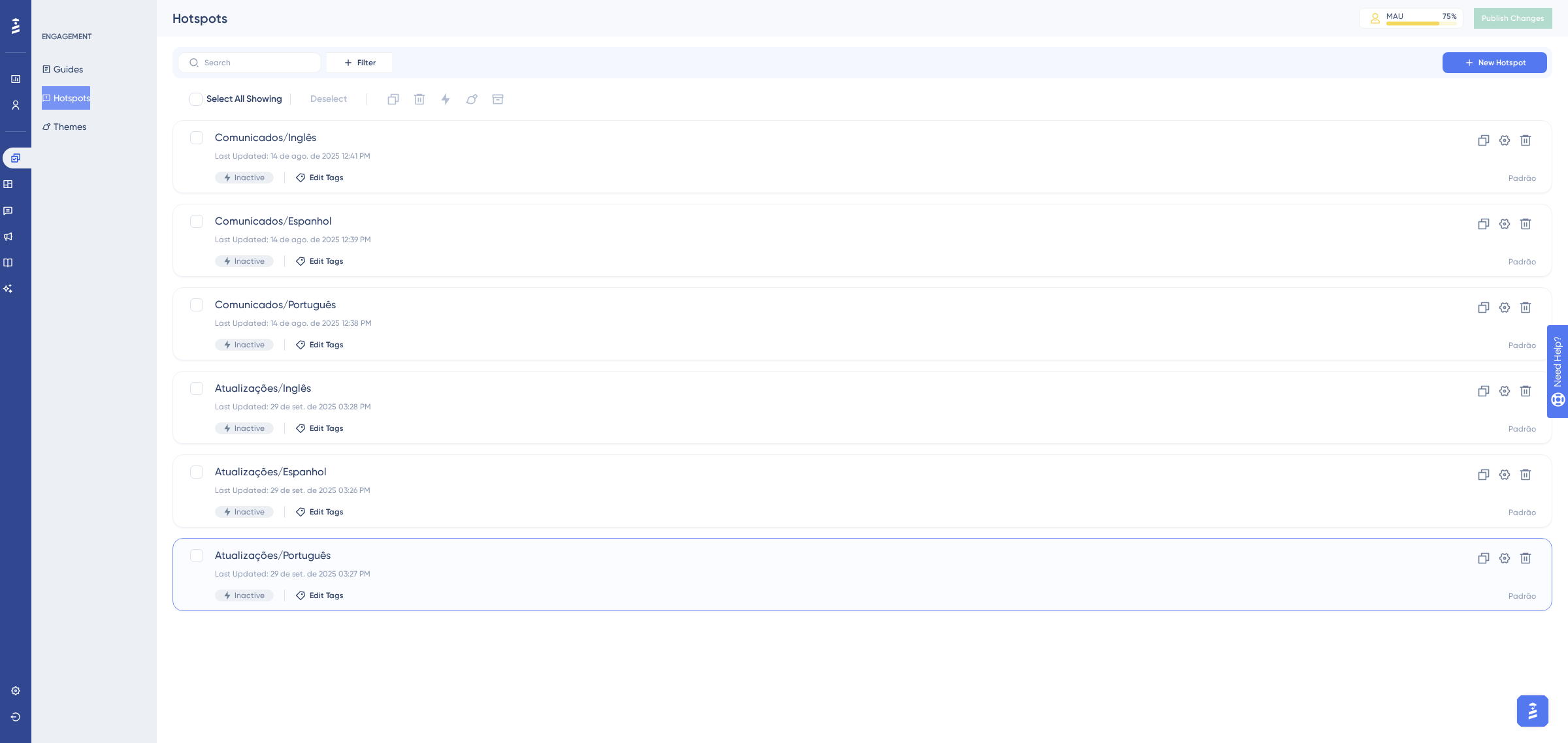
click at [476, 569] on div "Last Updated: 29 de set. de 2025 03:27 PM" at bounding box center [810, 574] width 1190 height 10
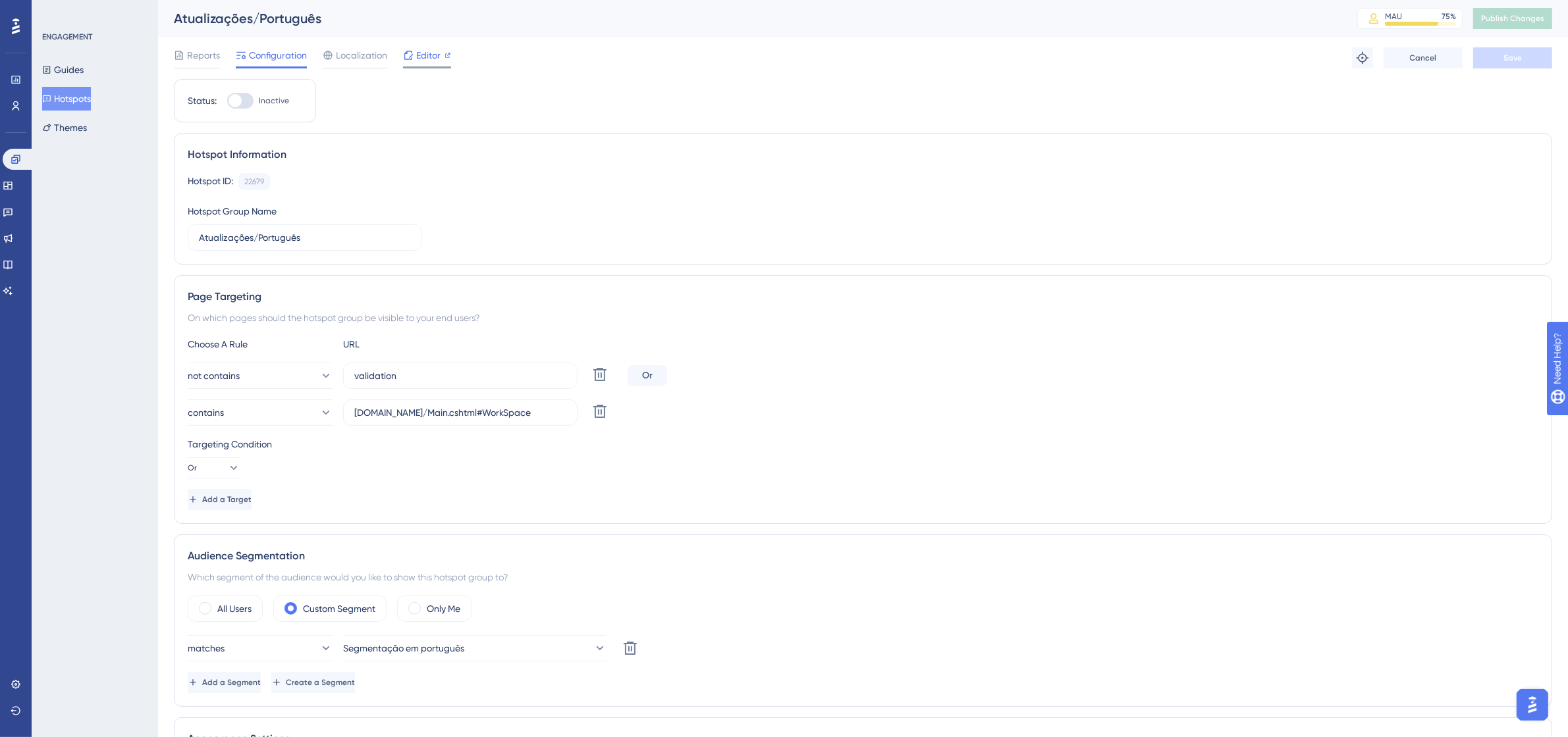
click at [415, 54] on div "Editor" at bounding box center [427, 55] width 48 height 16
click at [1541, 12] on button "Publish Changes" at bounding box center [1513, 19] width 79 height 21
click at [805, 360] on div "Choose A Rule URL not contains validation Delete Or contains [DOMAIN_NAME]/Main…" at bounding box center [863, 423] width 1350 height 173
click at [73, 176] on div "ENGAGEMENT Guides Hotspots Themes" at bounding box center [95, 368] width 127 height 737
click at [79, 87] on button "Hotspots" at bounding box center [66, 99] width 48 height 24
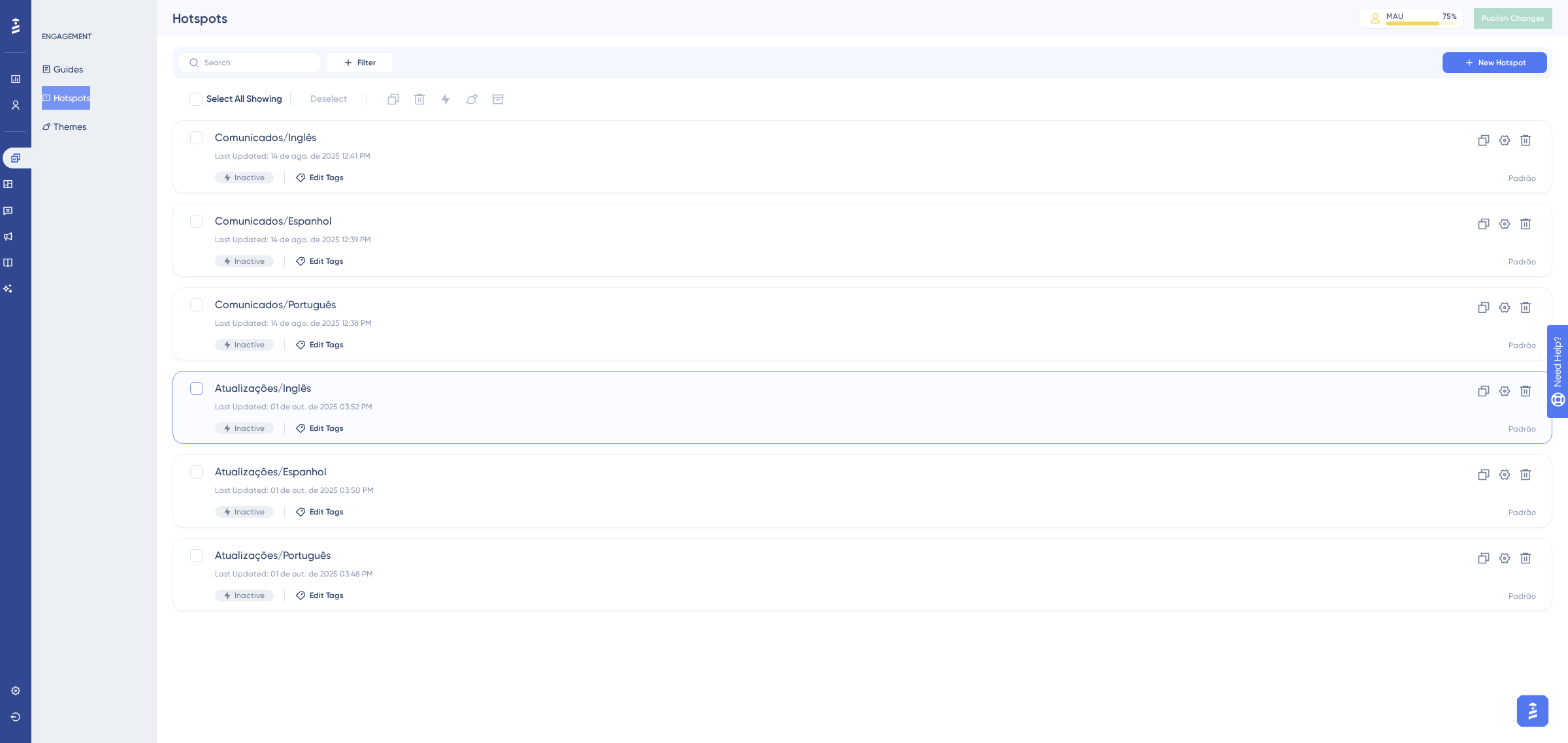
click at [193, 384] on div at bounding box center [197, 388] width 13 height 13
checkbox input "true"
click at [197, 465] on div at bounding box center [197, 472] width 16 height 16
checkbox input "true"
click at [194, 555] on div at bounding box center [197, 556] width 13 height 13
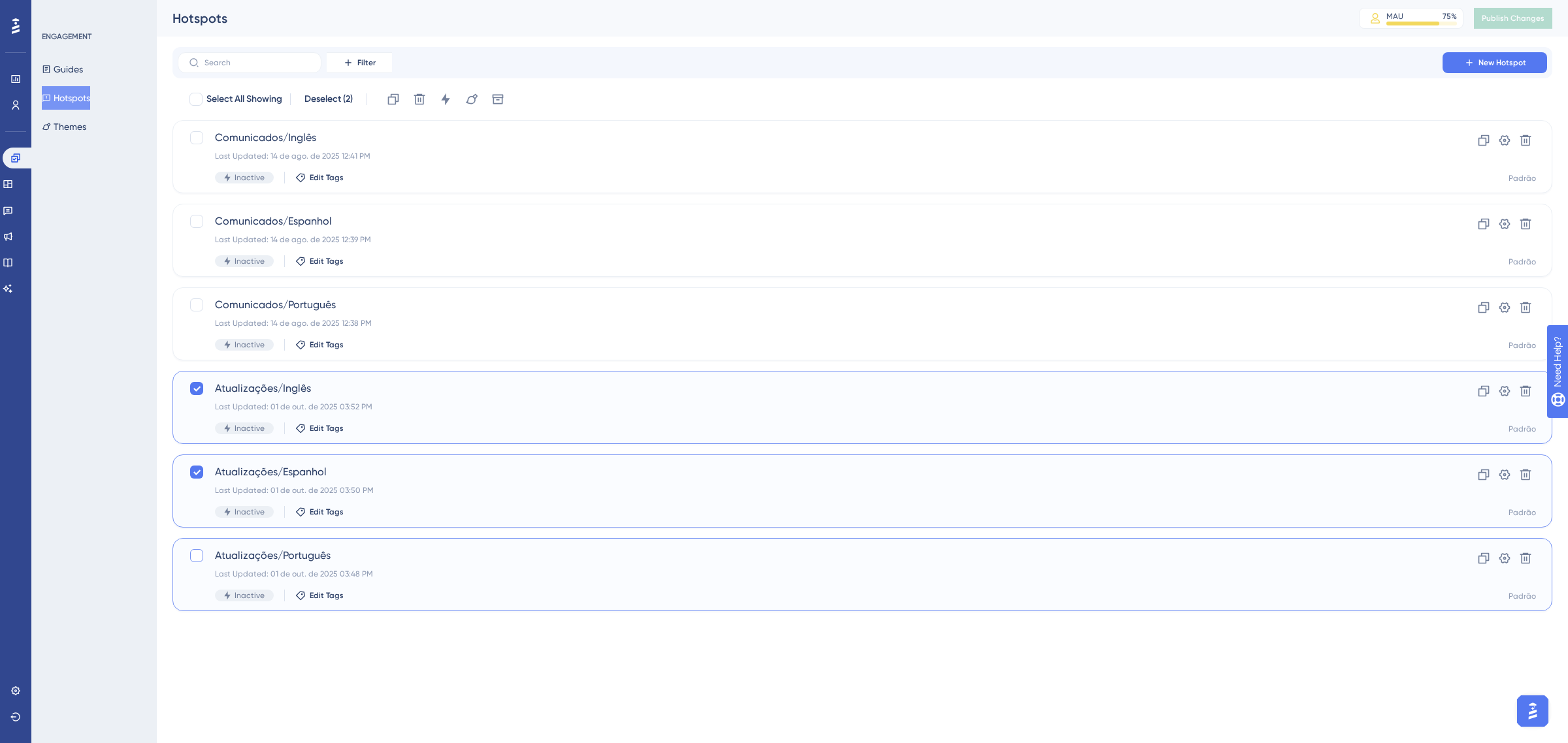
checkbox input "true"
click at [444, 98] on icon at bounding box center [446, 100] width 13 height 13
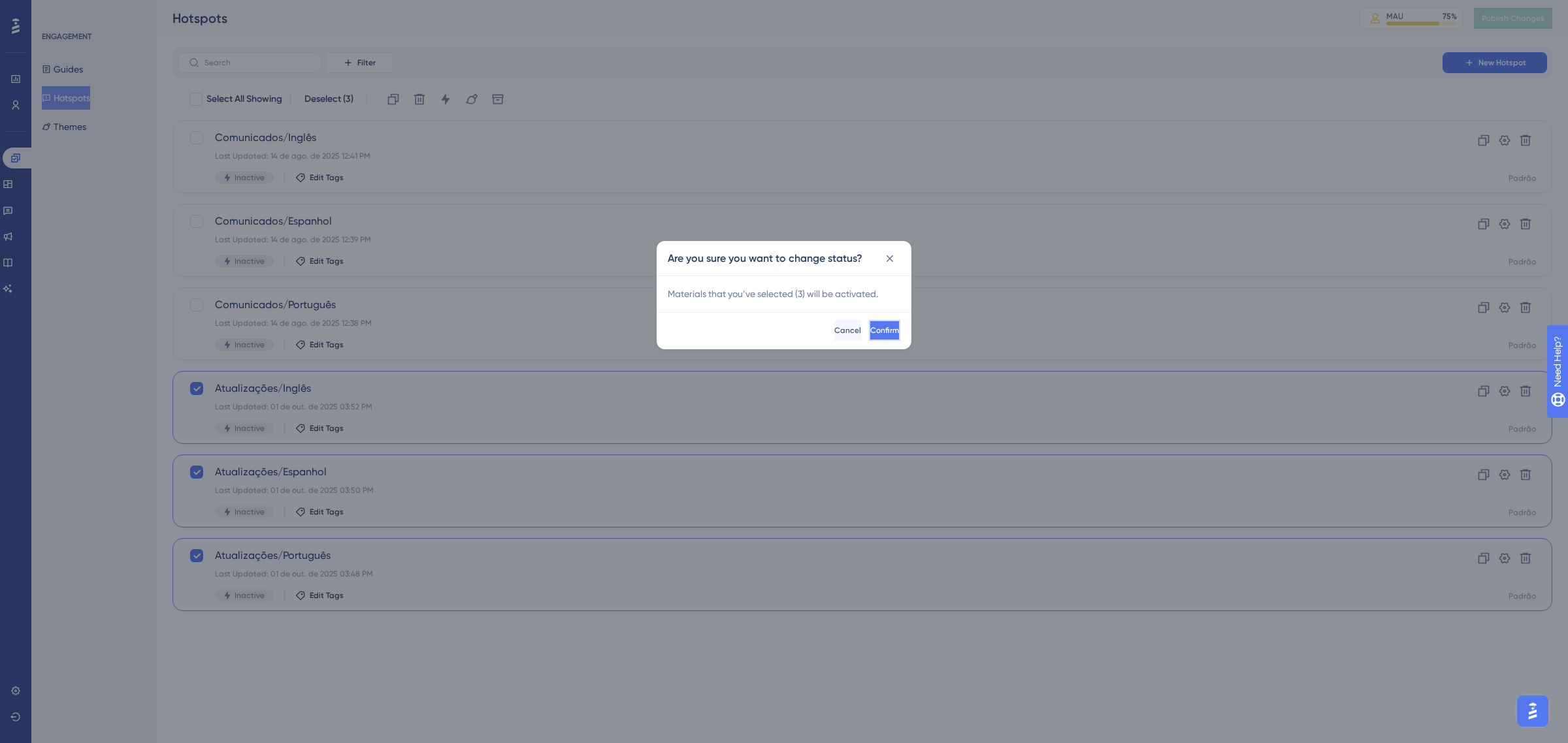
click at [870, 329] on span "Confirm" at bounding box center [884, 330] width 29 height 10
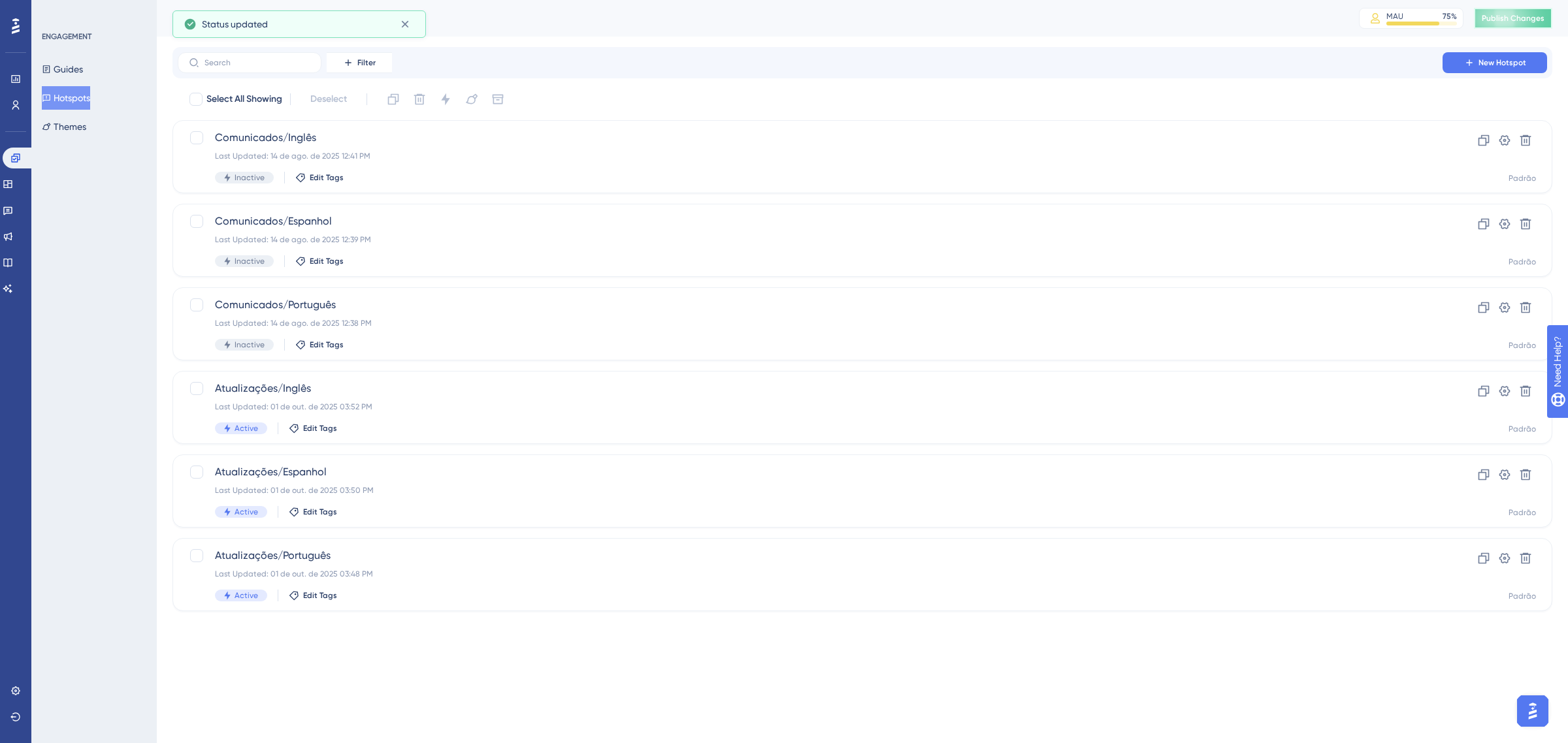
click at [1488, 20] on span "Publish Changes" at bounding box center [1513, 18] width 63 height 10
click at [87, 244] on div "ENGAGEMENT Guides Hotspots Themes" at bounding box center [94, 372] width 126 height 743
